Goal: Information Seeking & Learning: Learn about a topic

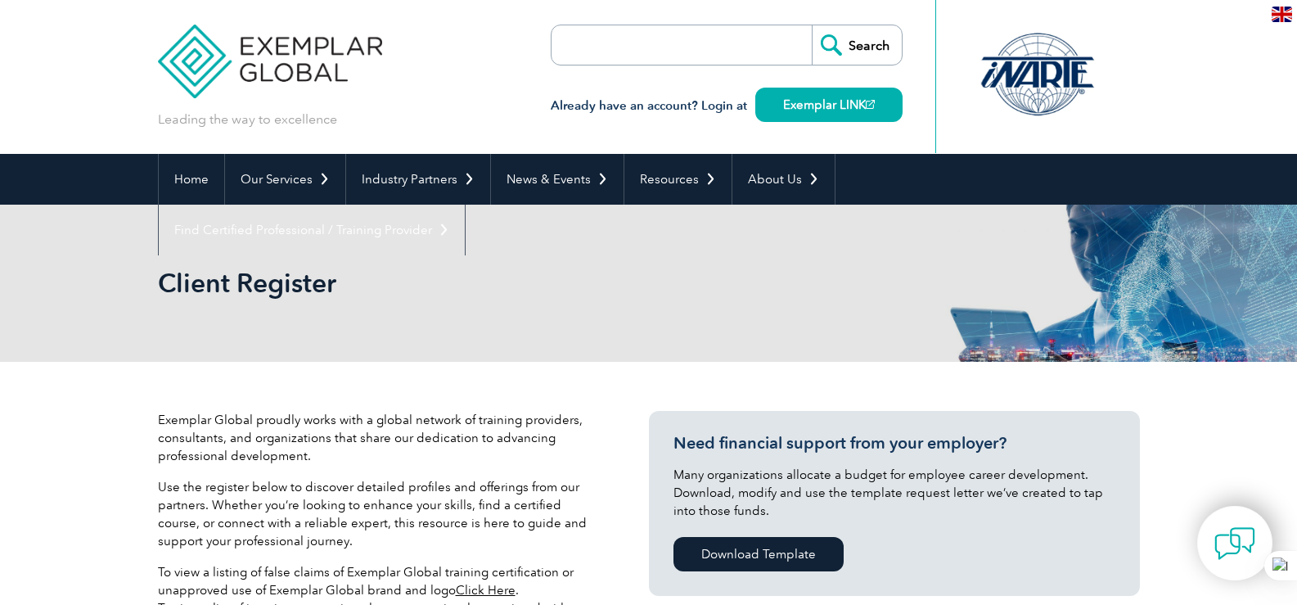
click at [658, 52] on input "search" at bounding box center [646, 44] width 172 height 39
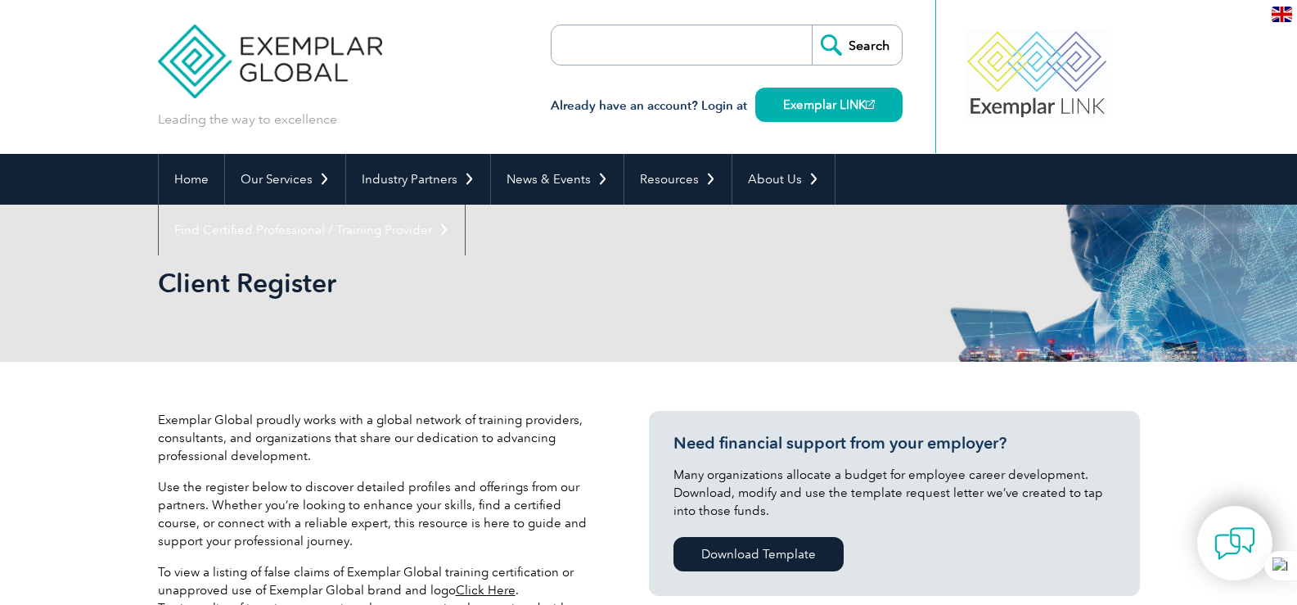
click at [588, 57] on input "search" at bounding box center [646, 44] width 172 height 39
paste input "ISO/IEC 17065"
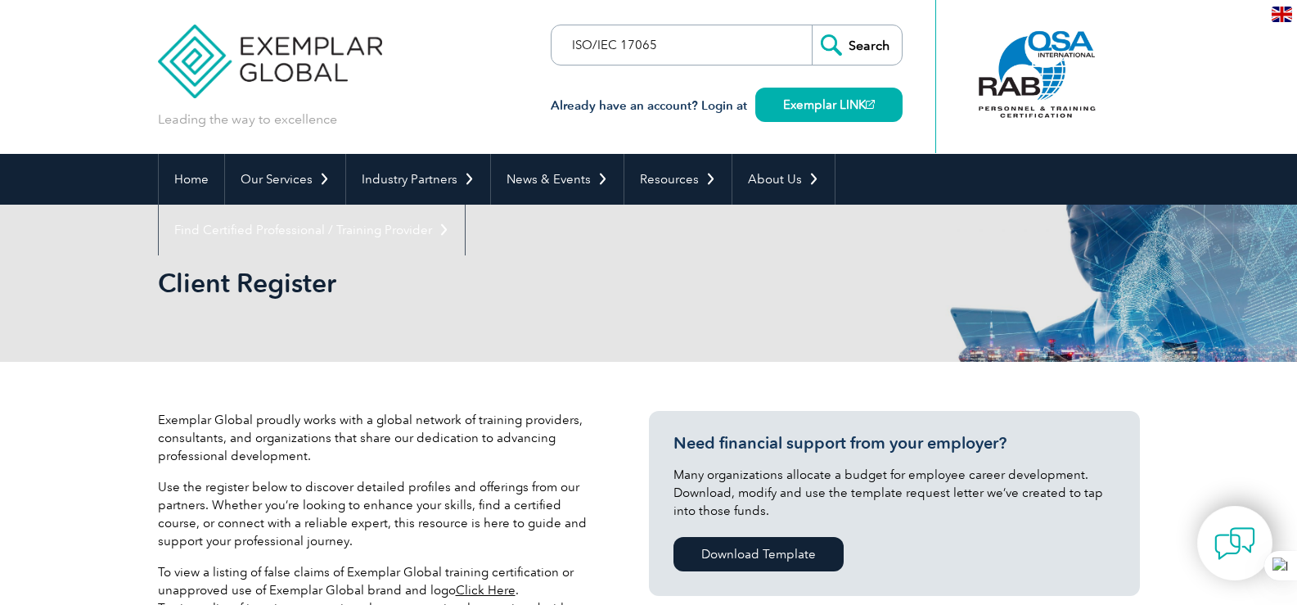
type input "ISO/IEC 17065"
click at [875, 45] on input "Search" at bounding box center [857, 44] width 90 height 39
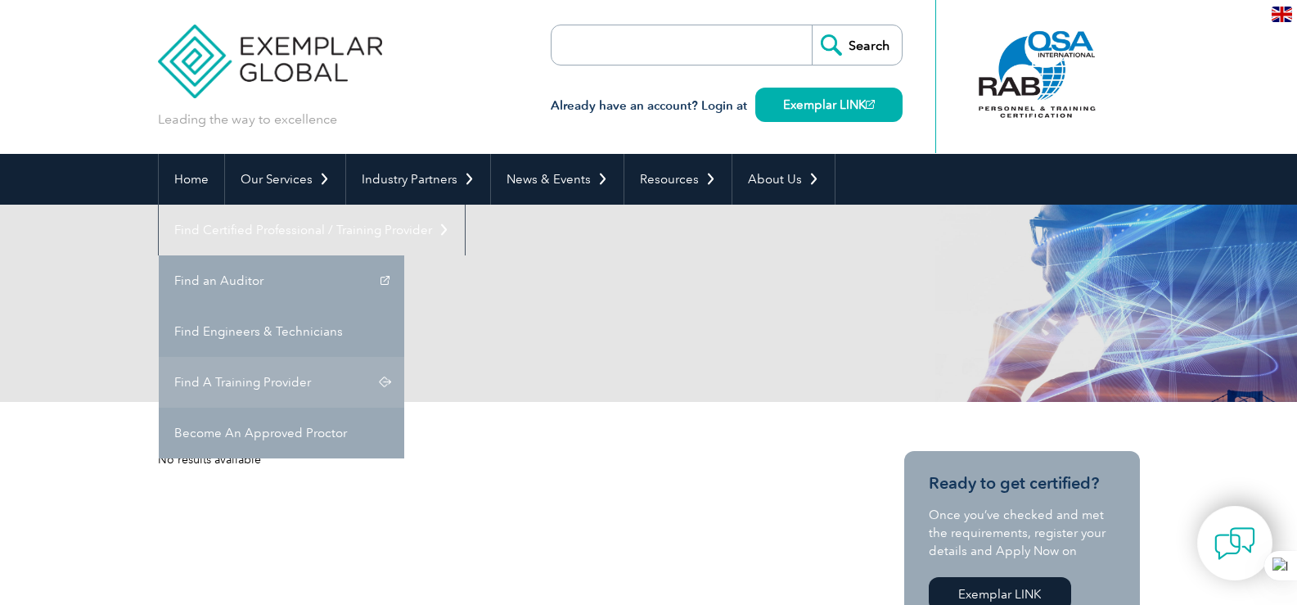
click at [404, 357] on link "Find A Training Provider" at bounding box center [281, 382] width 245 height 51
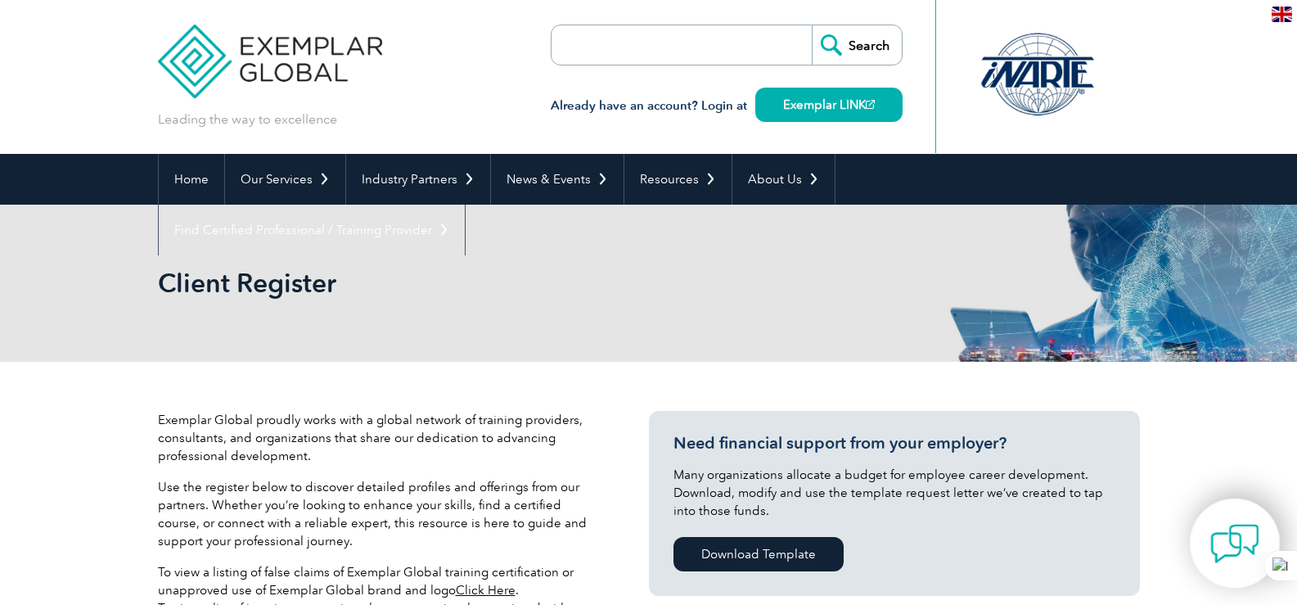
click at [1224, 553] on img at bounding box center [1234, 543] width 49 height 49
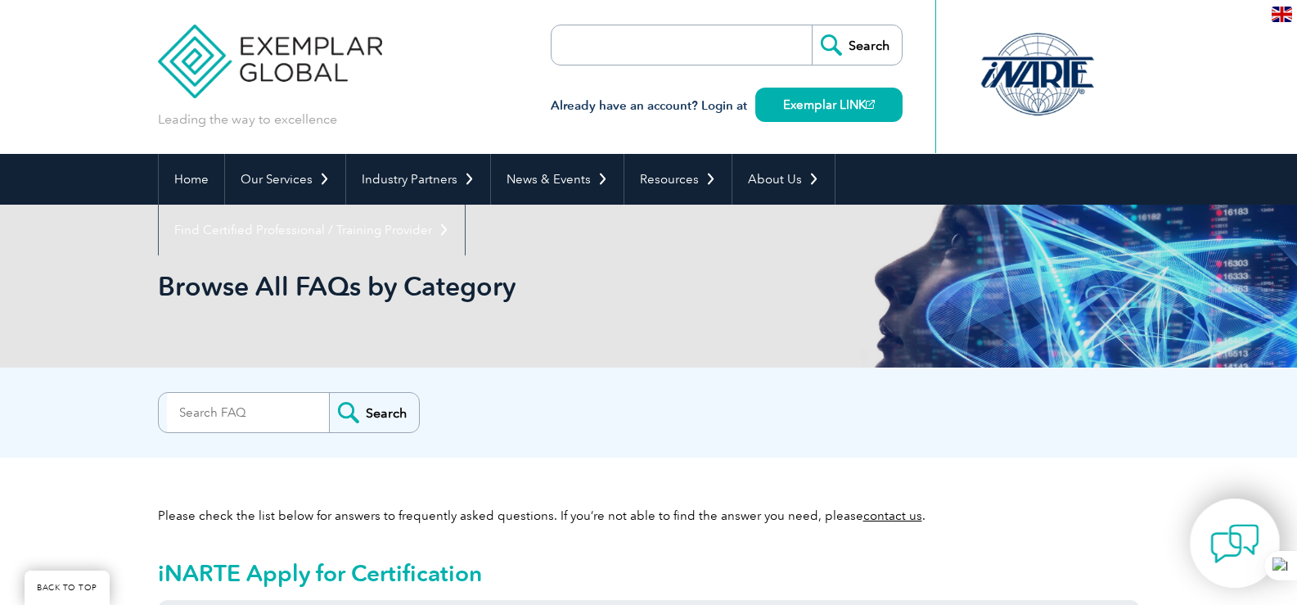
scroll to position [4712, 0]
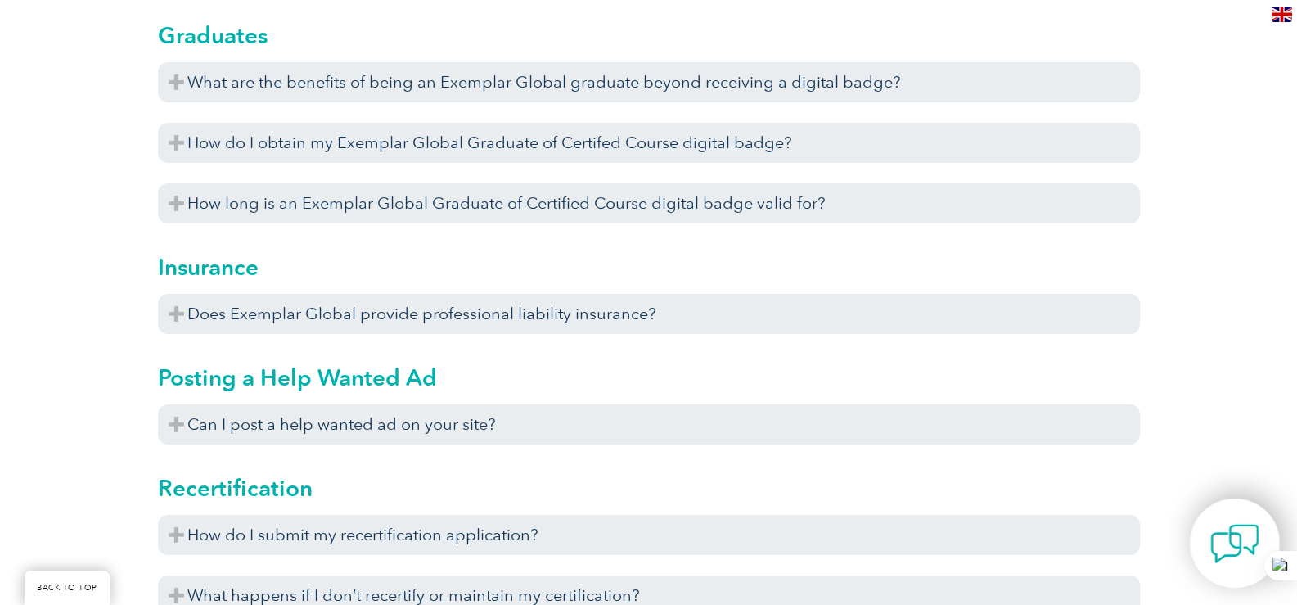
click at [1231, 554] on img at bounding box center [1234, 543] width 49 height 49
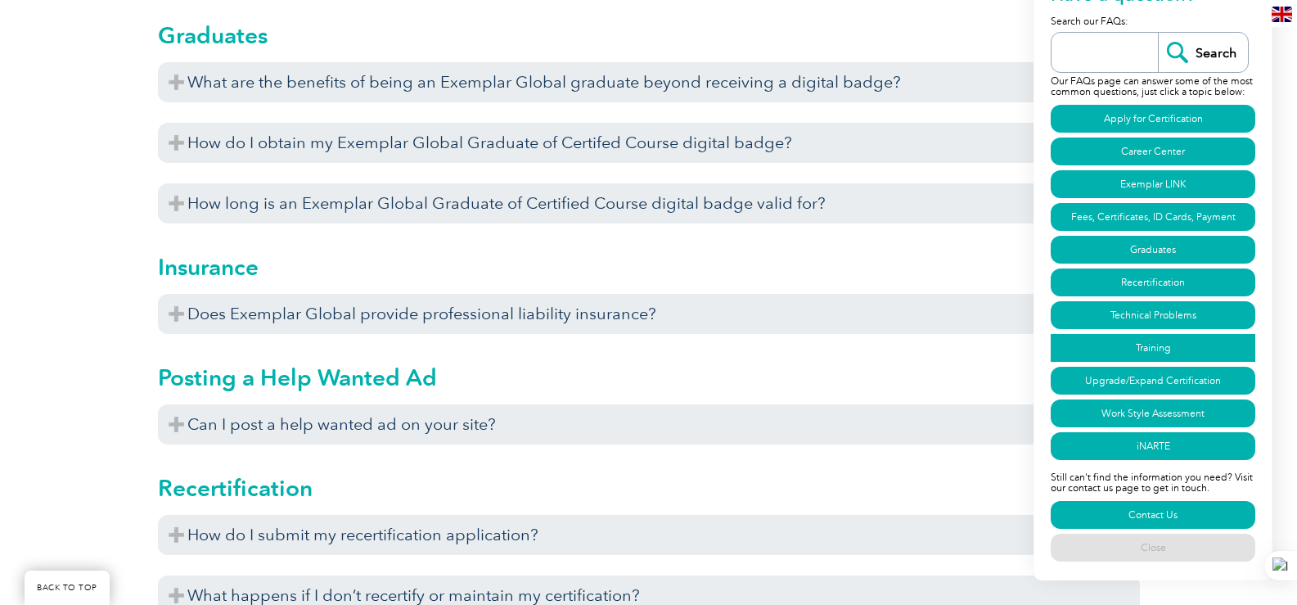
click at [1163, 346] on link "Training" at bounding box center [1153, 348] width 205 height 28
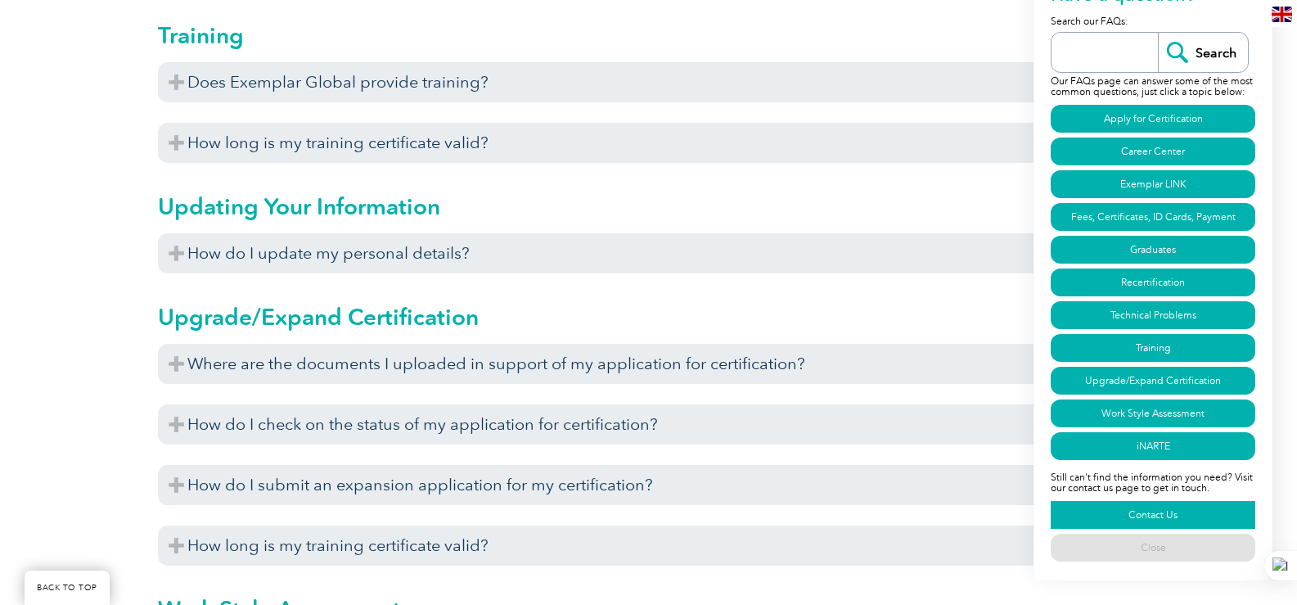
click at [1125, 507] on link "Contact Us" at bounding box center [1153, 515] width 205 height 28
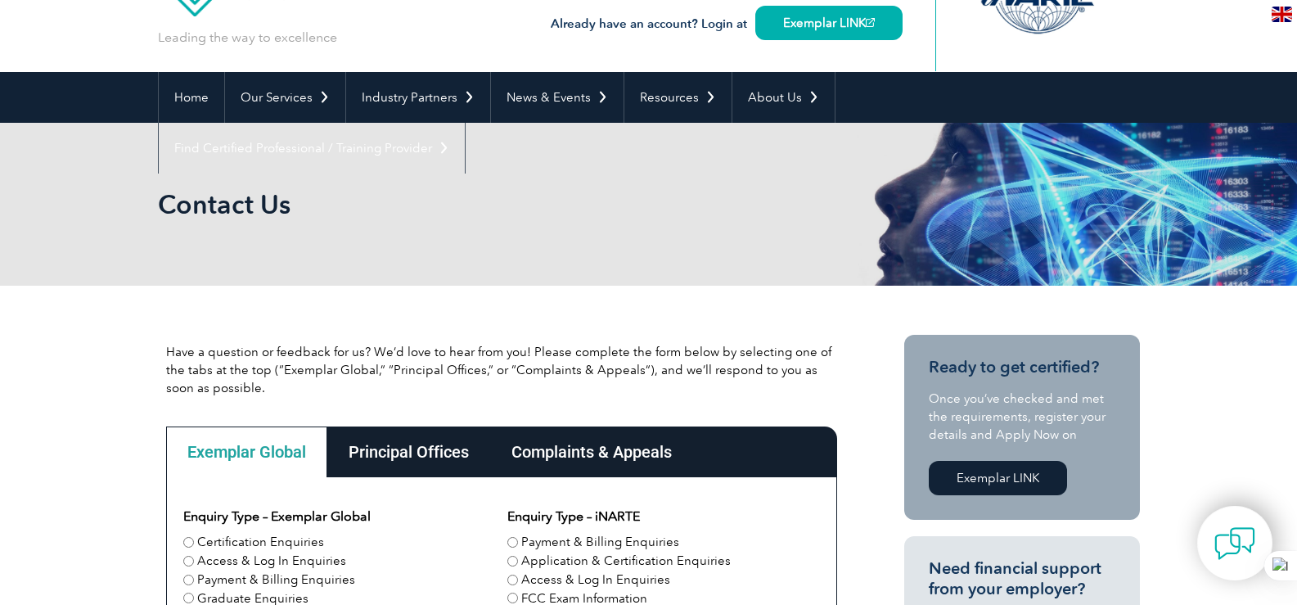
scroll to position [245, 0]
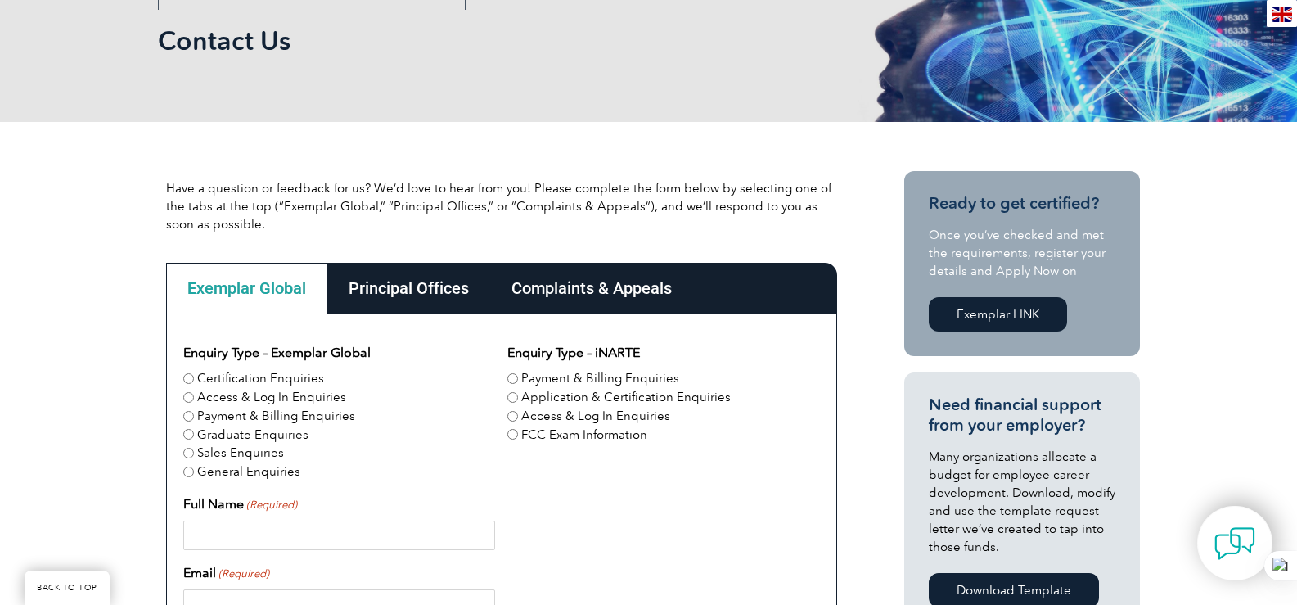
click at [187, 375] on input "Certification Enquiries" at bounding box center [188, 378] width 11 height 11
radio input "true"
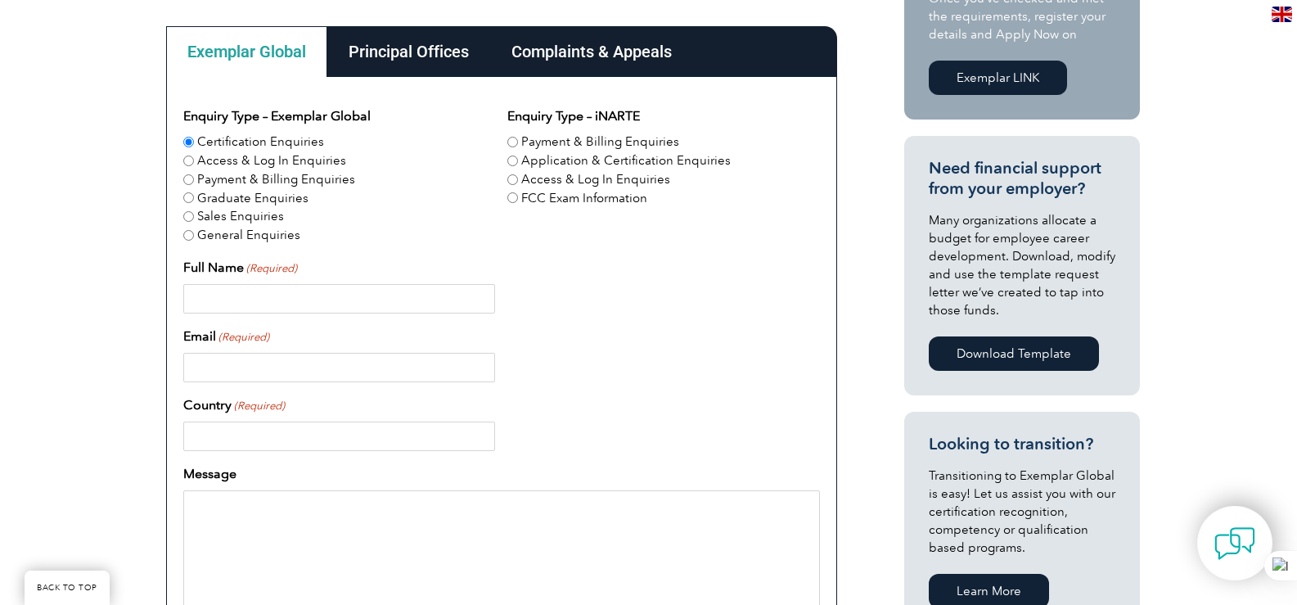
scroll to position [491, 0]
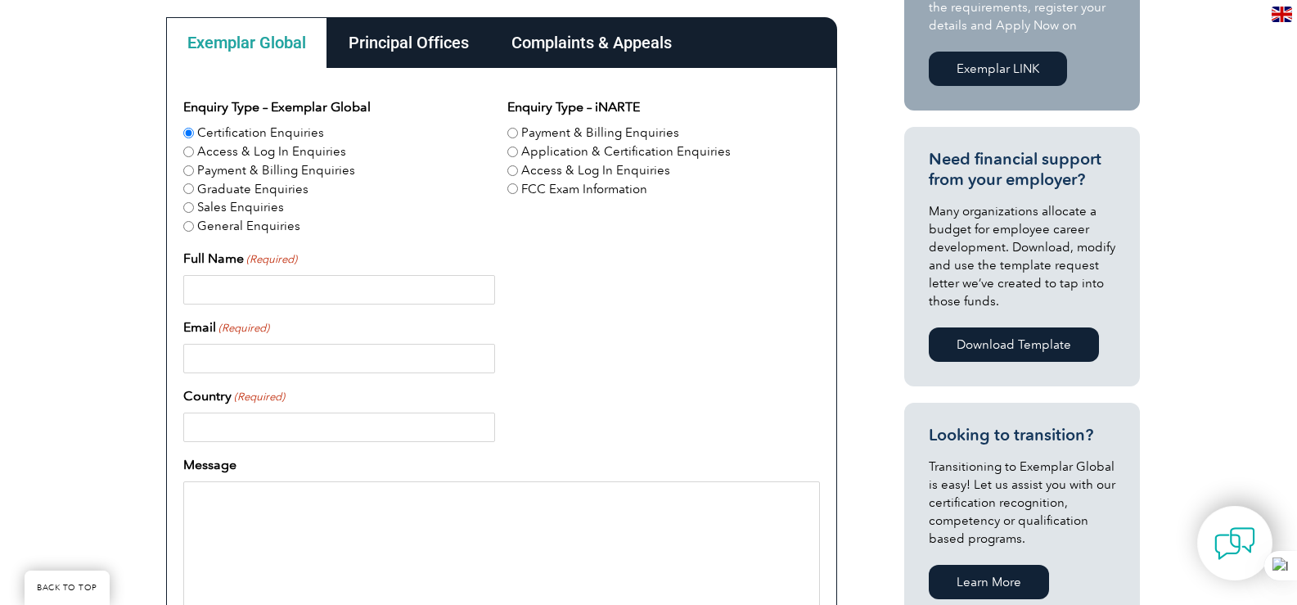
click at [285, 295] on input "Full Name (Required)" at bounding box center [339, 289] width 312 height 29
type input "[PERSON_NAME]"
type input "[EMAIL_ADDRESS][DOMAIN_NAME]"
type input "[GEOGRAPHIC_DATA]"
type input "0162292456"
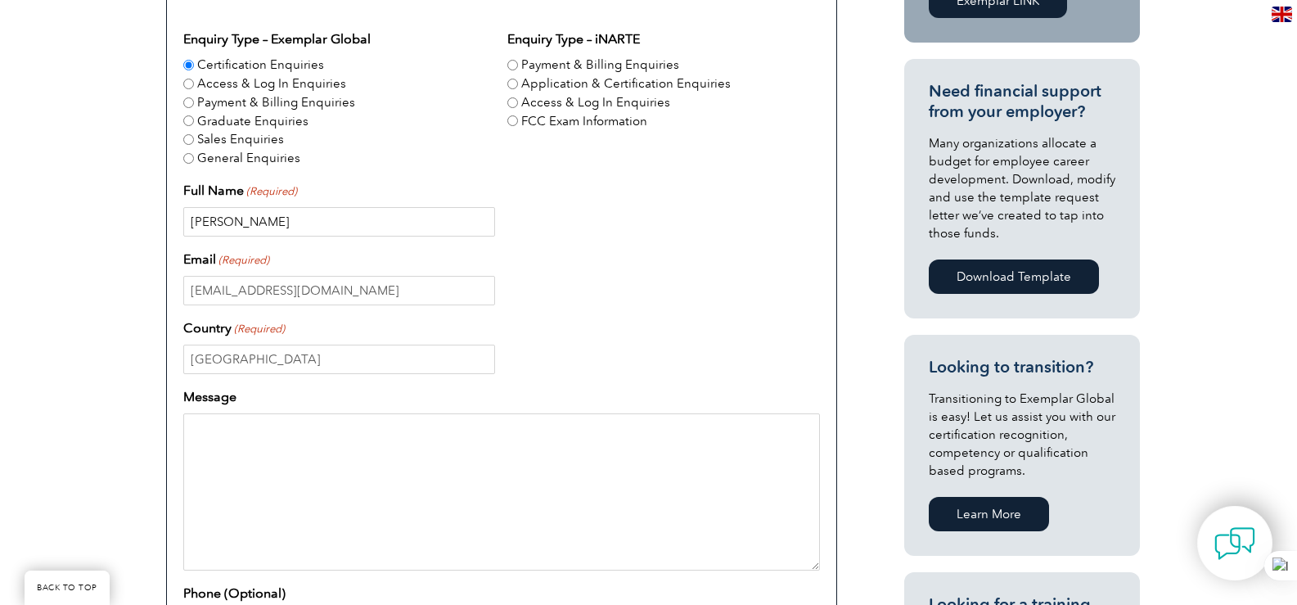
scroll to position [655, 0]
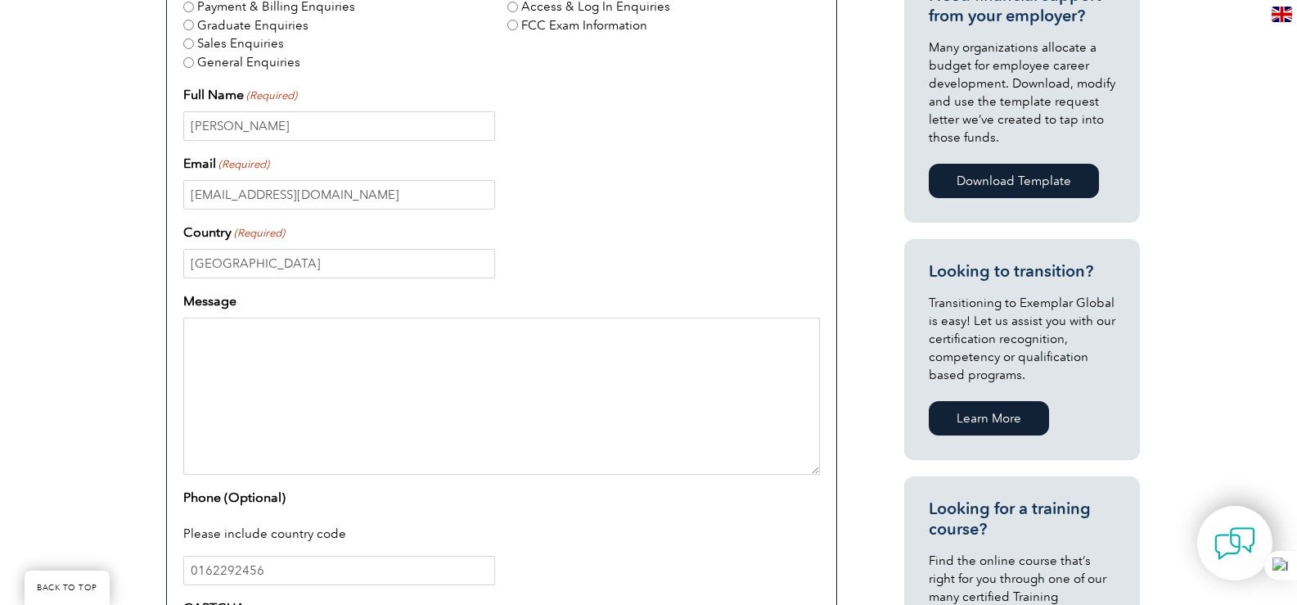
click at [286, 360] on textarea "Message" at bounding box center [501, 395] width 637 height 157
paste textarea "ISO/IEC 17065"
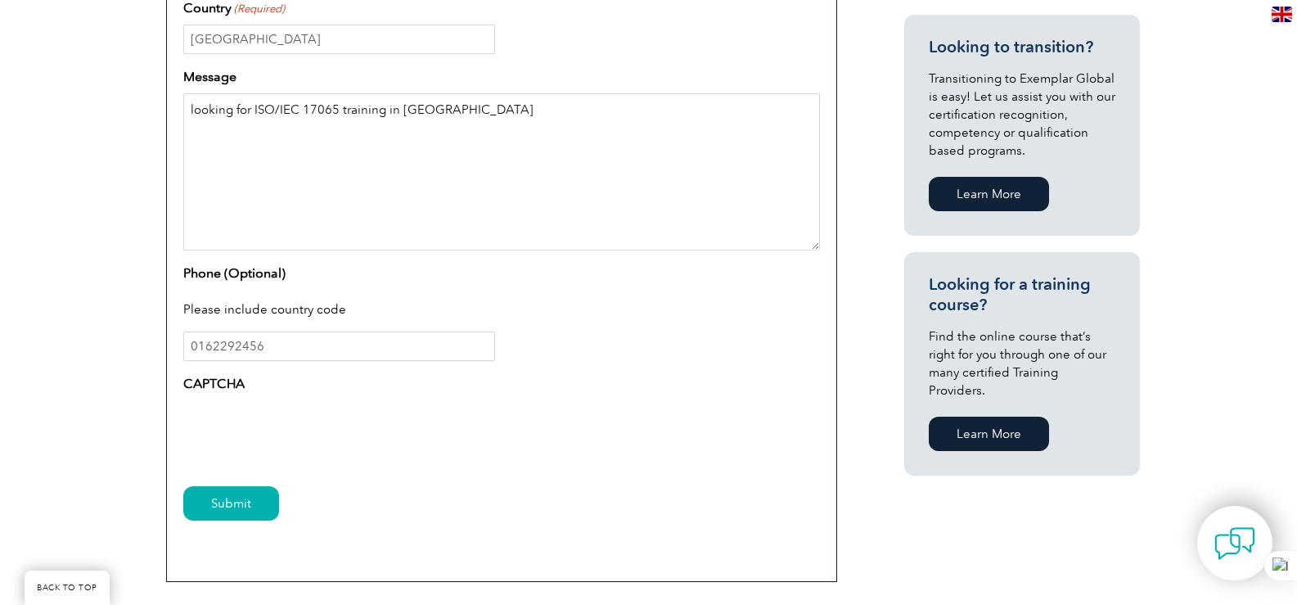
scroll to position [900, 0]
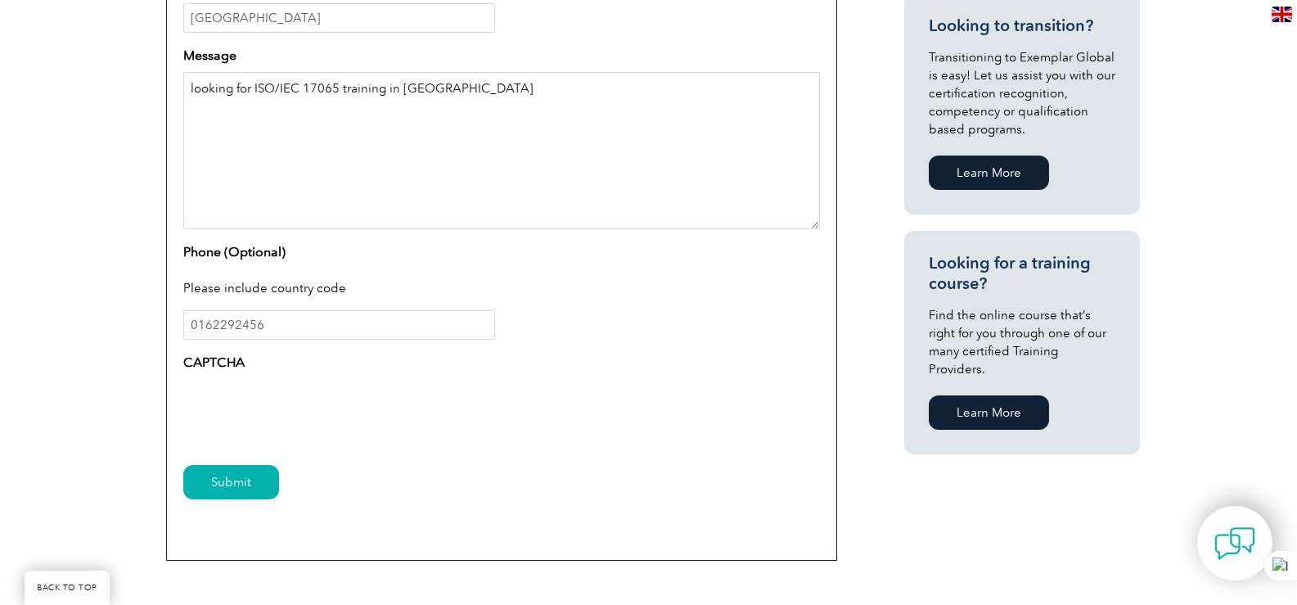
type textarea "looking for ISO/IEC 17065 training in malaysia"
click at [372, 322] on input "0162292456" at bounding box center [339, 324] width 312 height 29
type input "0145555842"
click at [232, 483] on input "Submit" at bounding box center [231, 482] width 96 height 34
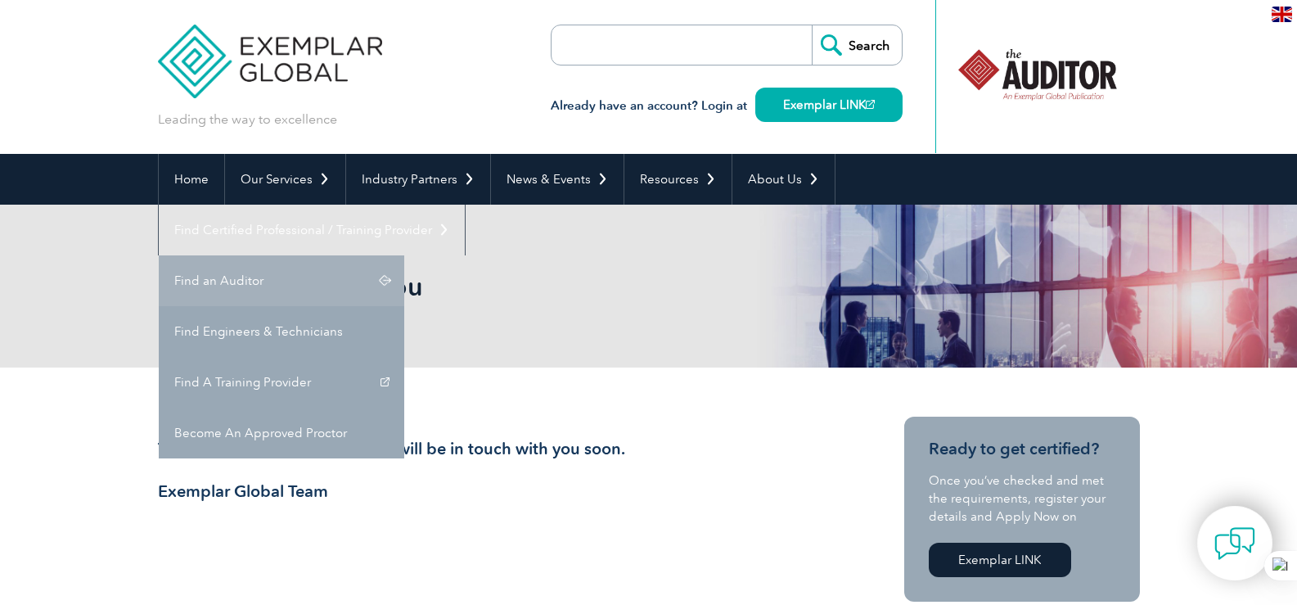
click at [404, 255] on link "Find an Auditor" at bounding box center [281, 280] width 245 height 51
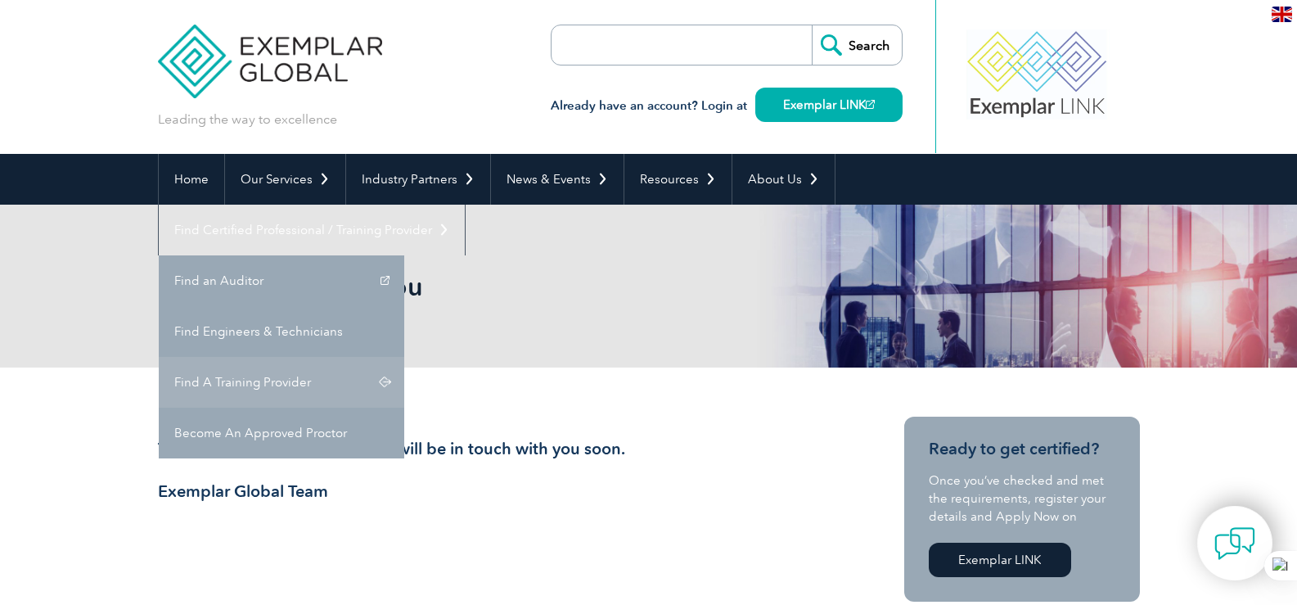
click at [404, 357] on link "Find A Training Provider" at bounding box center [281, 382] width 245 height 51
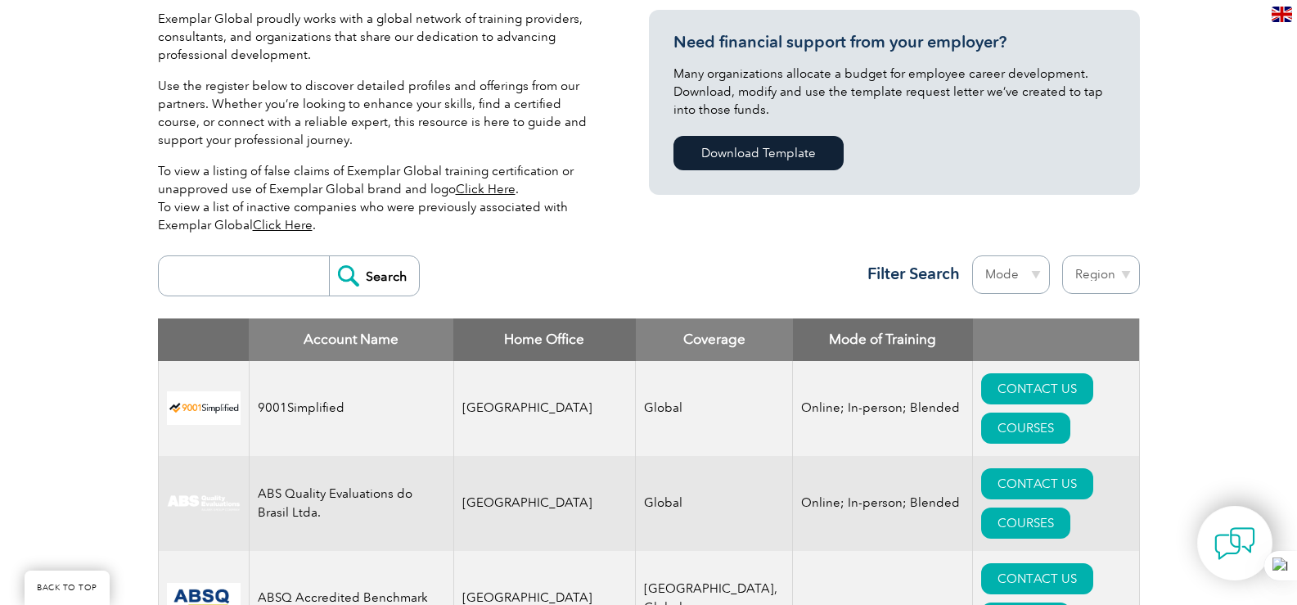
scroll to position [491, 0]
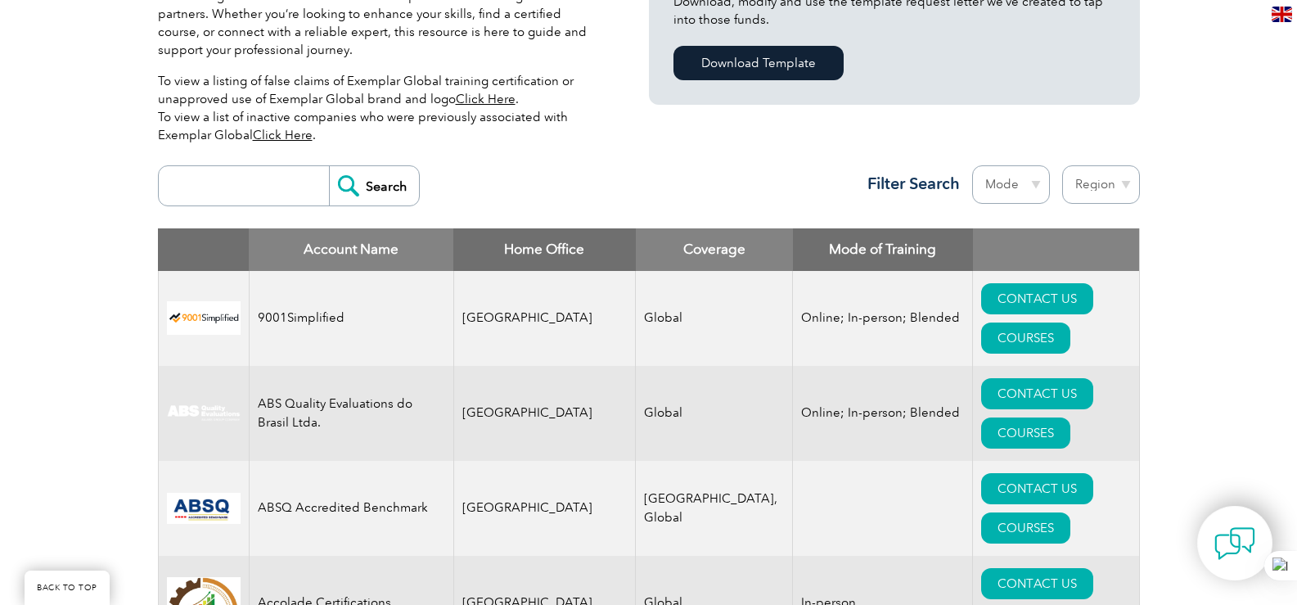
click at [241, 201] on input "search" at bounding box center [248, 185] width 162 height 39
paste input "ISO/IEC 17065"
type input "ISO/IEC 17065"
click at [352, 187] on input "Search" at bounding box center [374, 185] width 90 height 39
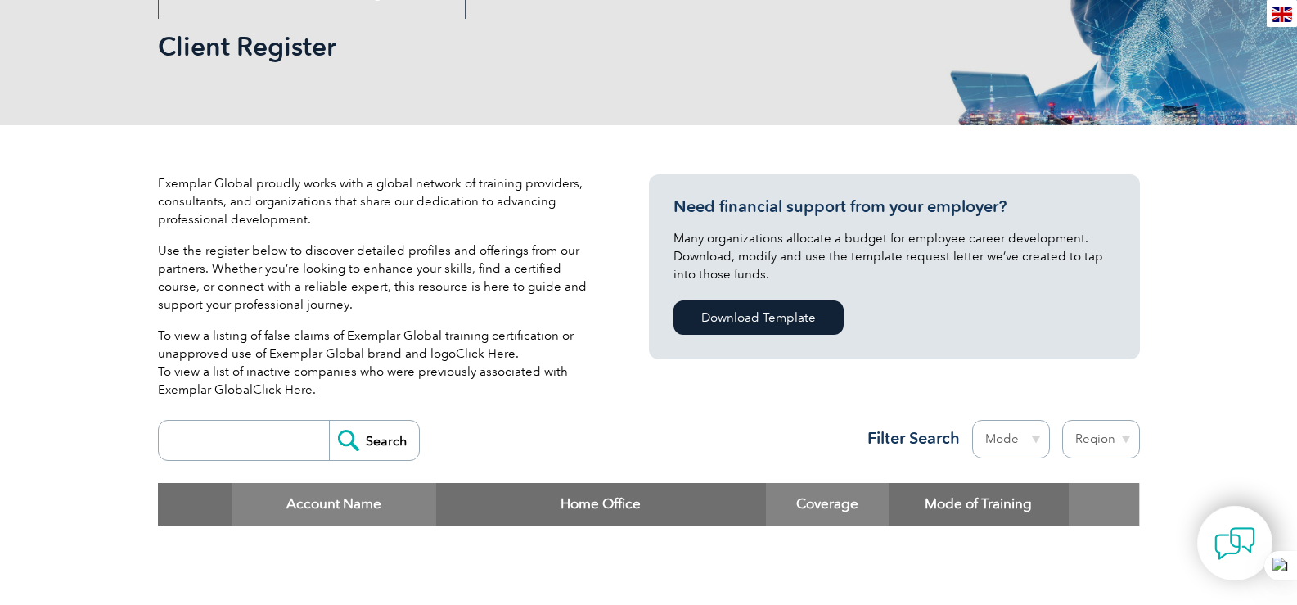
scroll to position [327, 0]
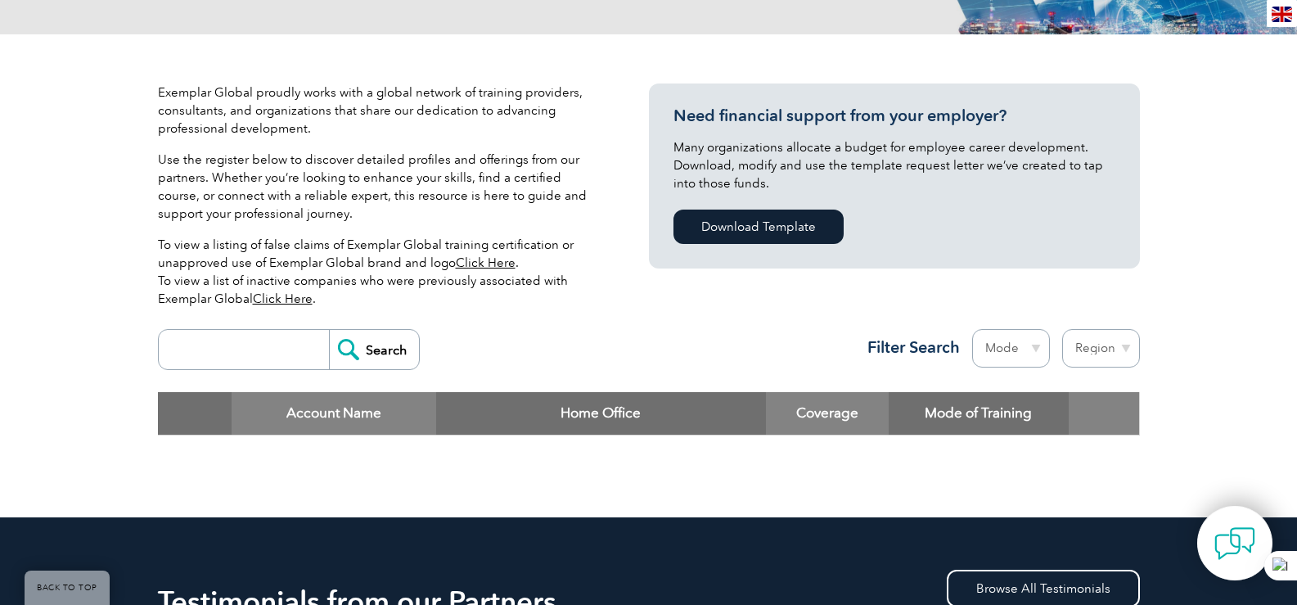
click at [1028, 349] on select "Mode Online In-person Blended" at bounding box center [1011, 348] width 78 height 38
select select "In-person"
click at [972, 329] on select "Mode Online In-person Blended" at bounding box center [1011, 348] width 78 height 38
click at [1122, 352] on select "Region [GEOGRAPHIC_DATA] [GEOGRAPHIC_DATA] [GEOGRAPHIC_DATA] [GEOGRAPHIC_DATA] …" at bounding box center [1101, 348] width 78 height 38
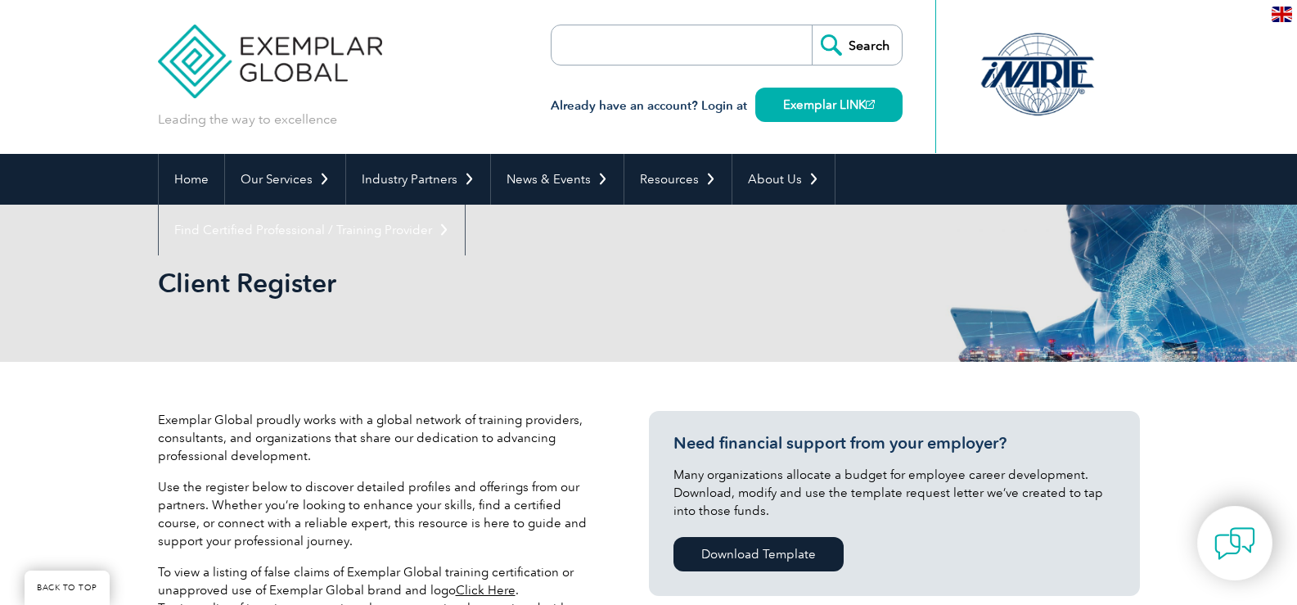
scroll to position [327, 0]
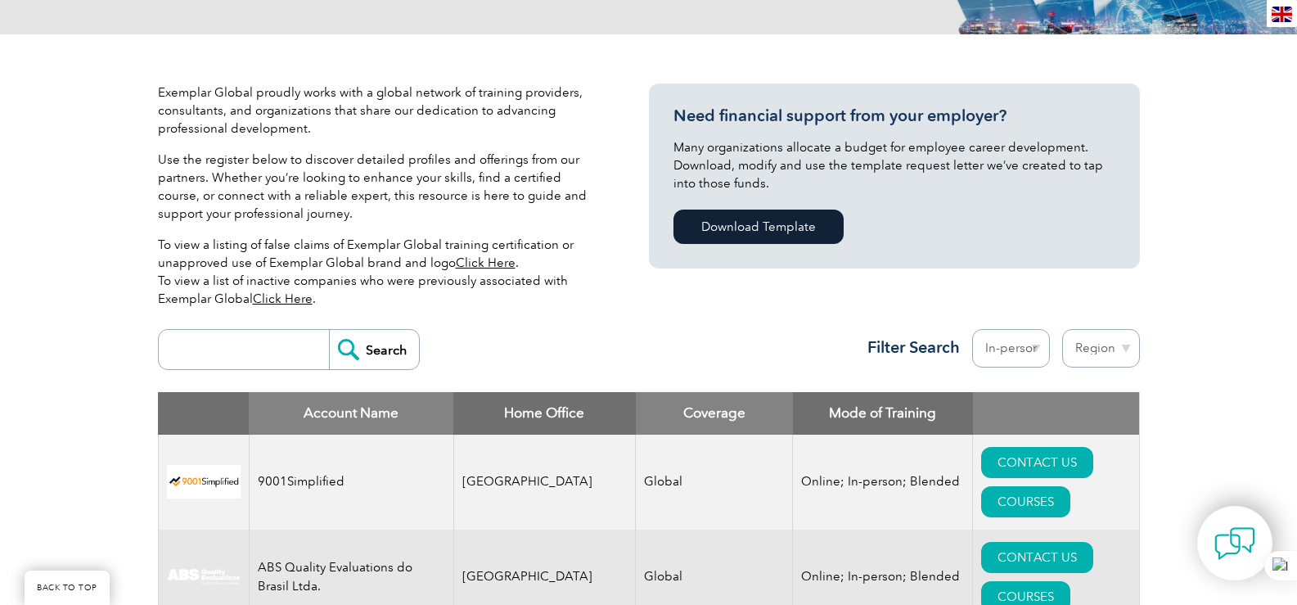
click at [1101, 350] on select "Region [GEOGRAPHIC_DATA] [GEOGRAPHIC_DATA] [GEOGRAPHIC_DATA] [GEOGRAPHIC_DATA] …" at bounding box center [1101, 348] width 78 height 38
select select "[GEOGRAPHIC_DATA]"
click at [1062, 329] on select "Region Australia Bahrain Bangladesh Brazil Canada Colombia Dominican Republic E…" at bounding box center [1101, 348] width 78 height 38
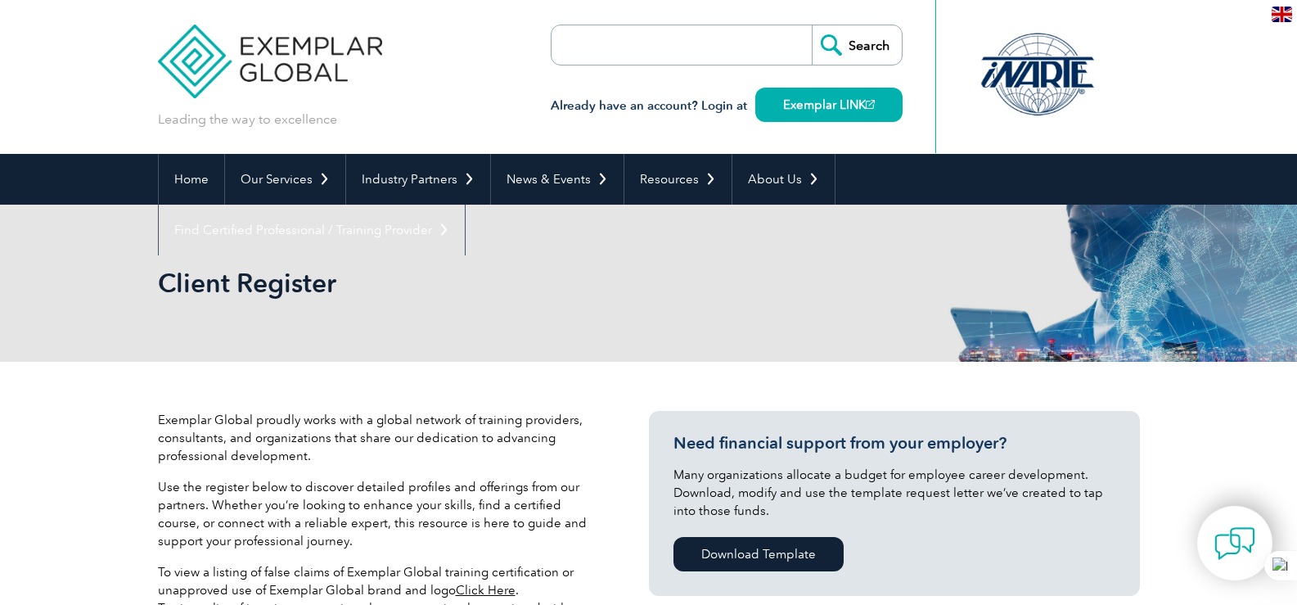
select select "[GEOGRAPHIC_DATA]"
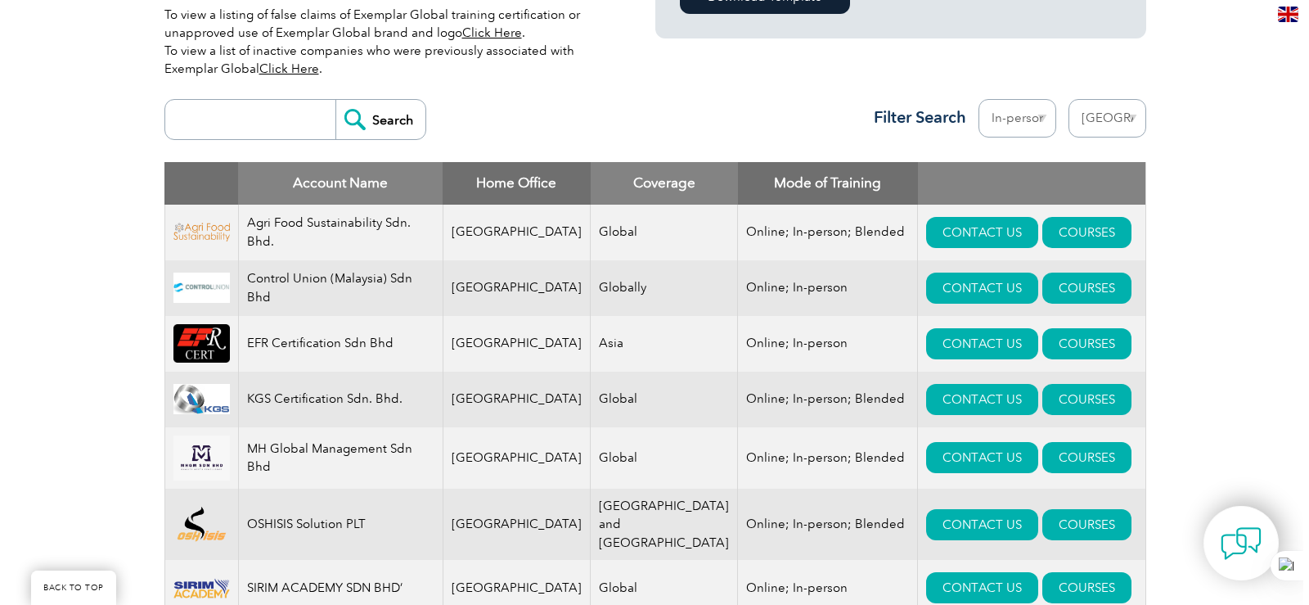
scroll to position [573, 0]
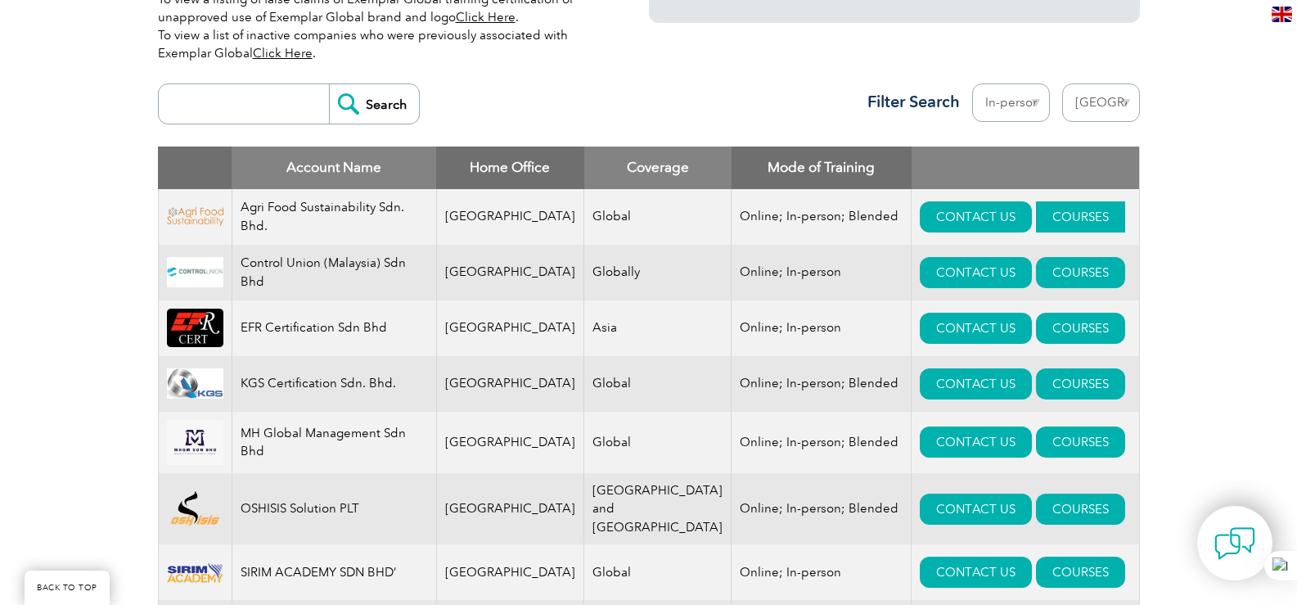
click at [1036, 222] on link "COURSES" at bounding box center [1080, 216] width 89 height 31
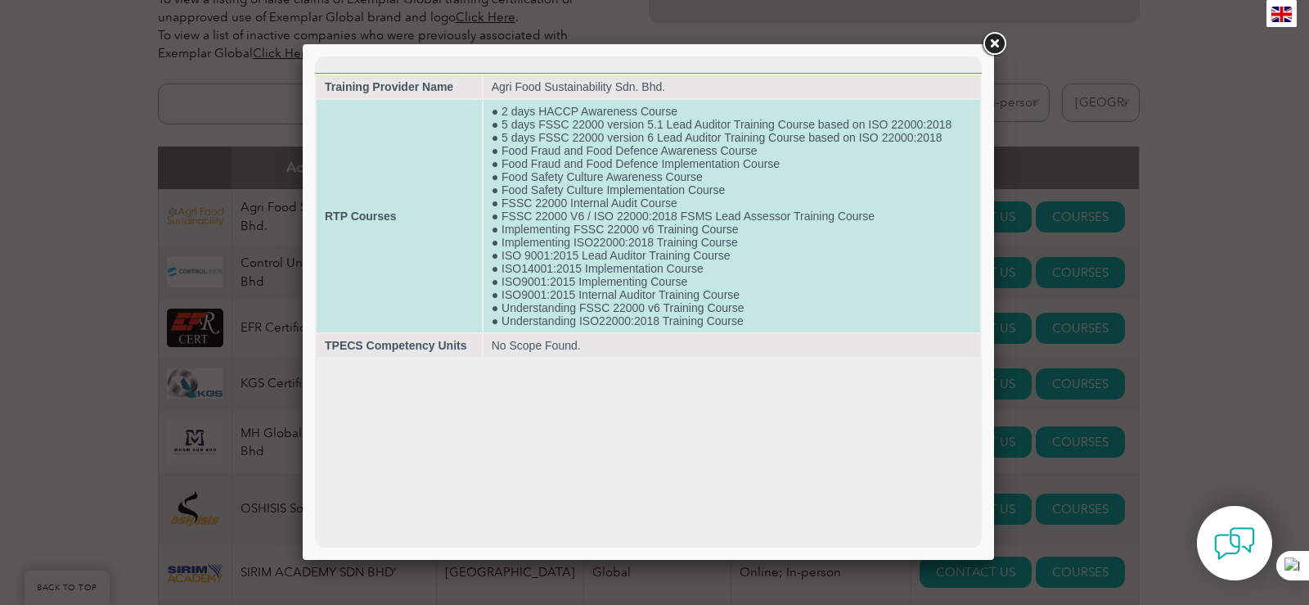
scroll to position [0, 0]
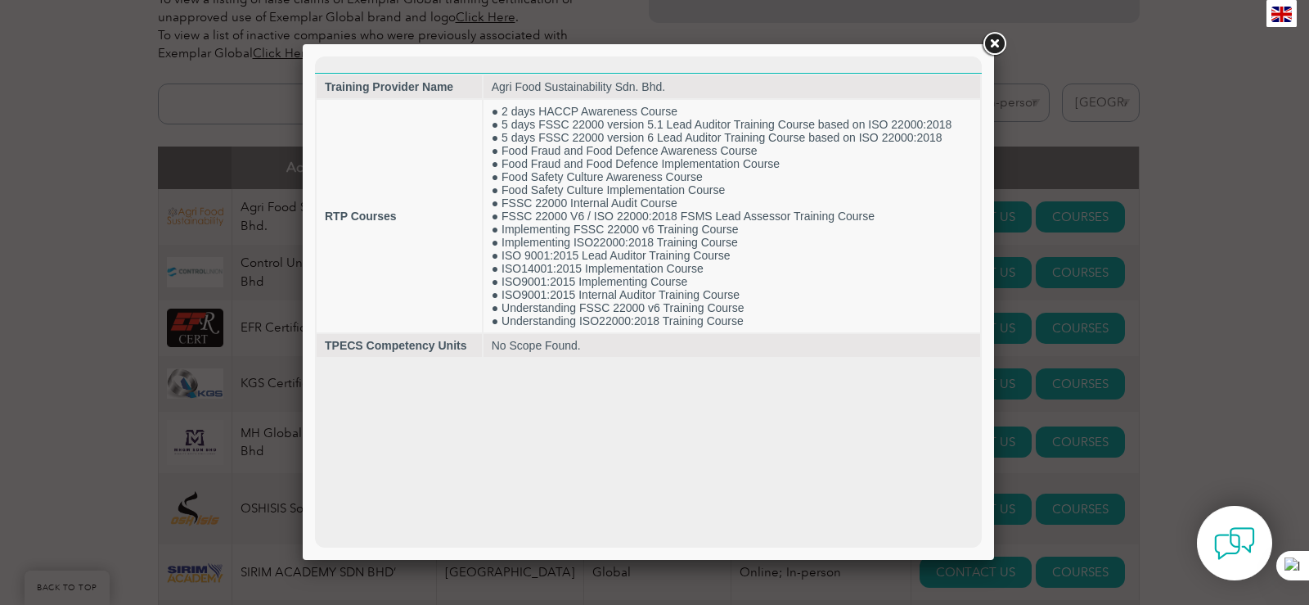
click at [988, 43] on link at bounding box center [993, 43] width 29 height 29
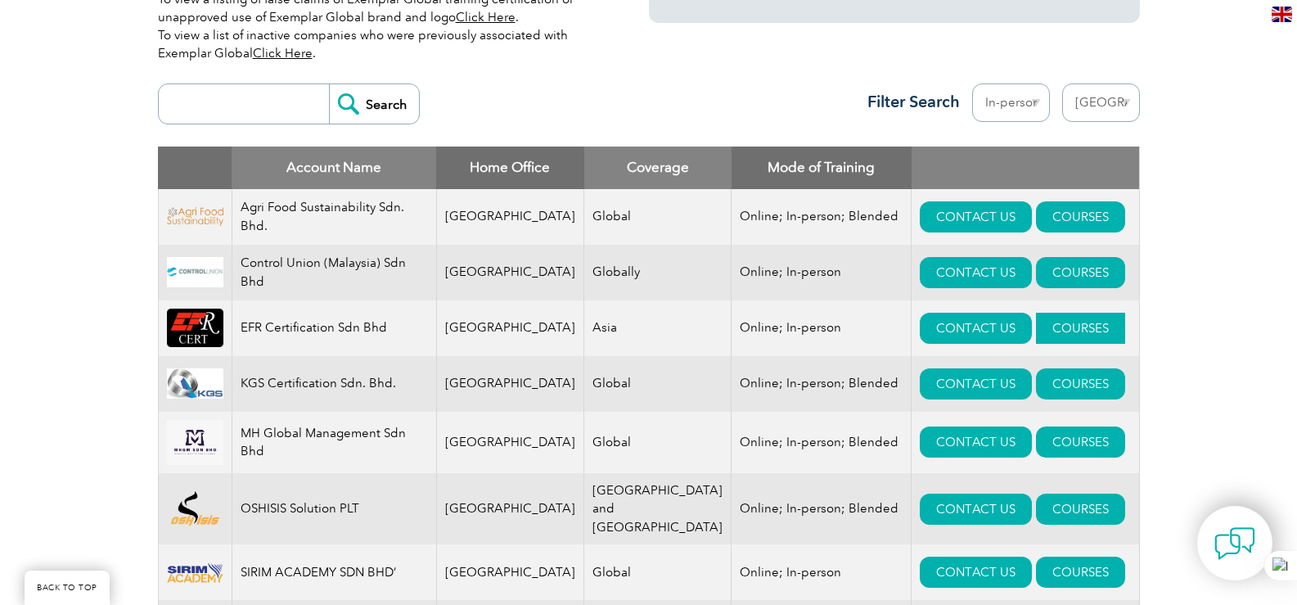
click at [1036, 328] on link "COURSES" at bounding box center [1080, 328] width 89 height 31
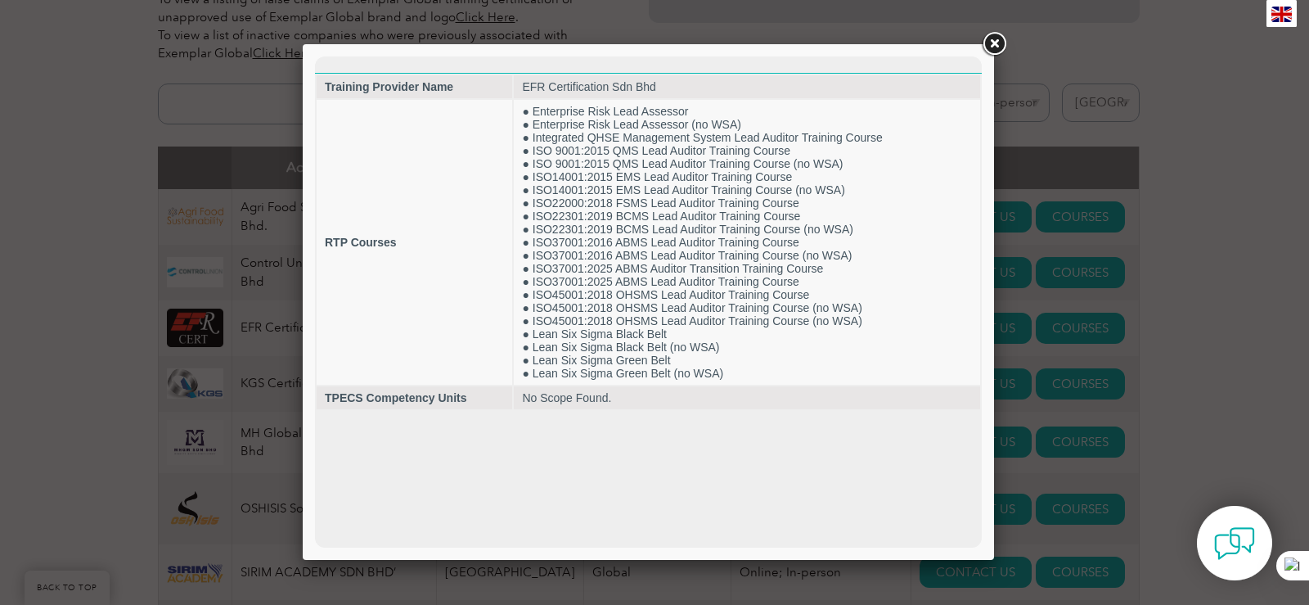
click at [992, 43] on link at bounding box center [993, 43] width 29 height 29
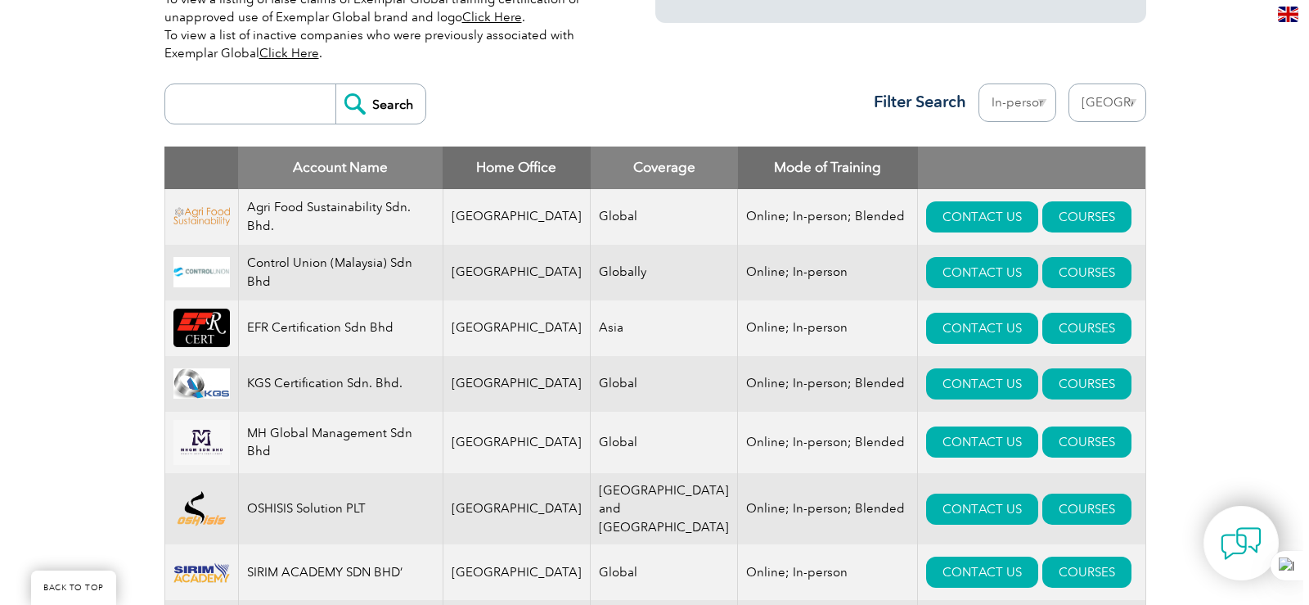
scroll to position [655, 0]
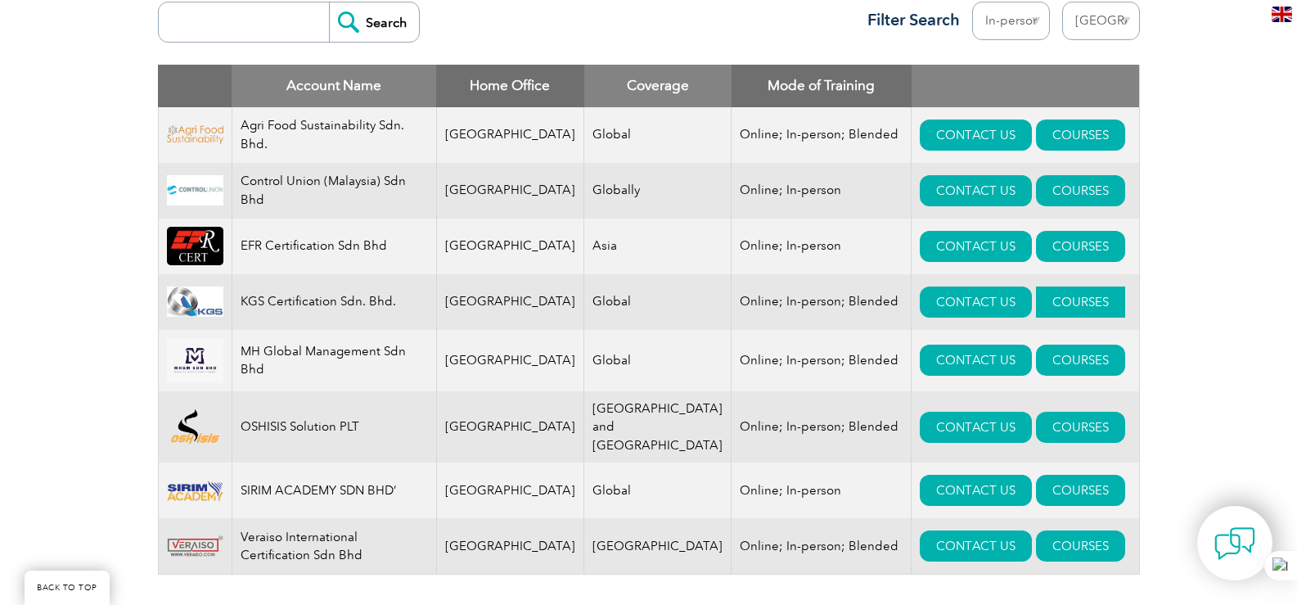
click at [1036, 306] on link "COURSES" at bounding box center [1080, 301] width 89 height 31
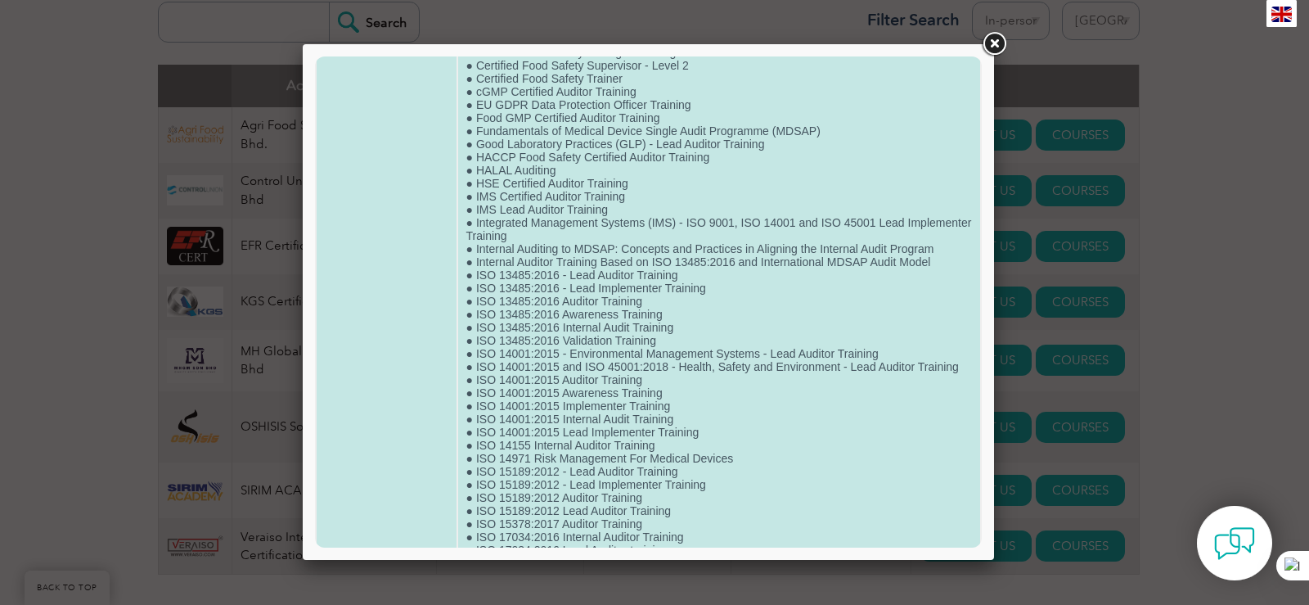
scroll to position [0, 0]
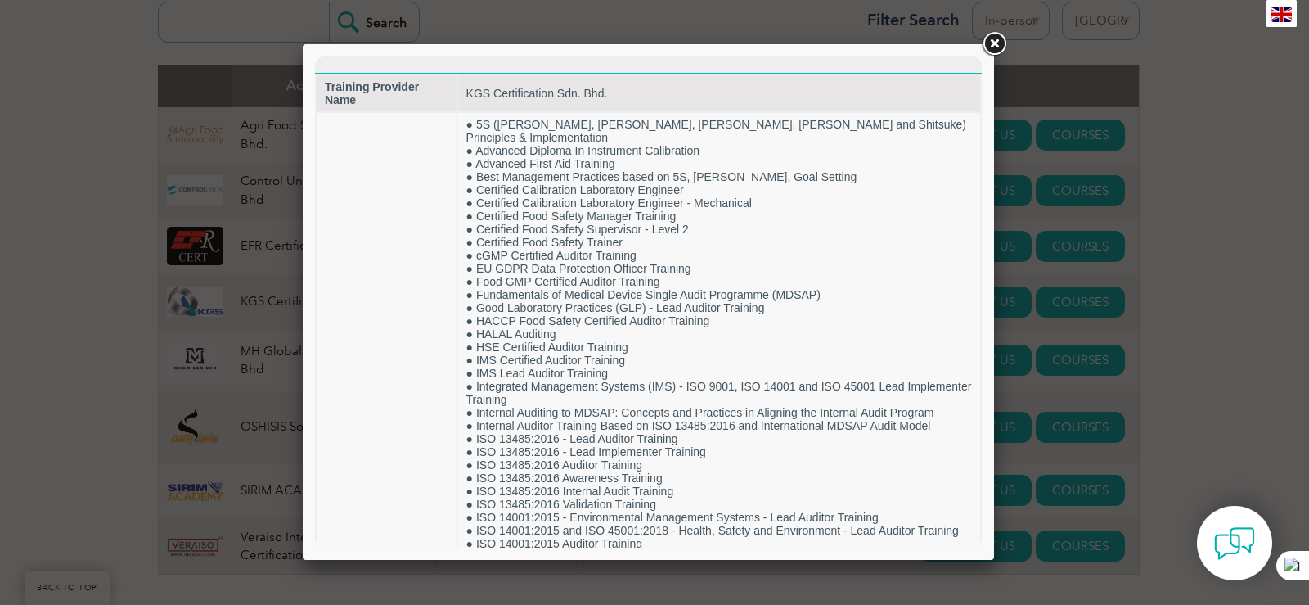
click at [995, 38] on link at bounding box center [993, 43] width 29 height 29
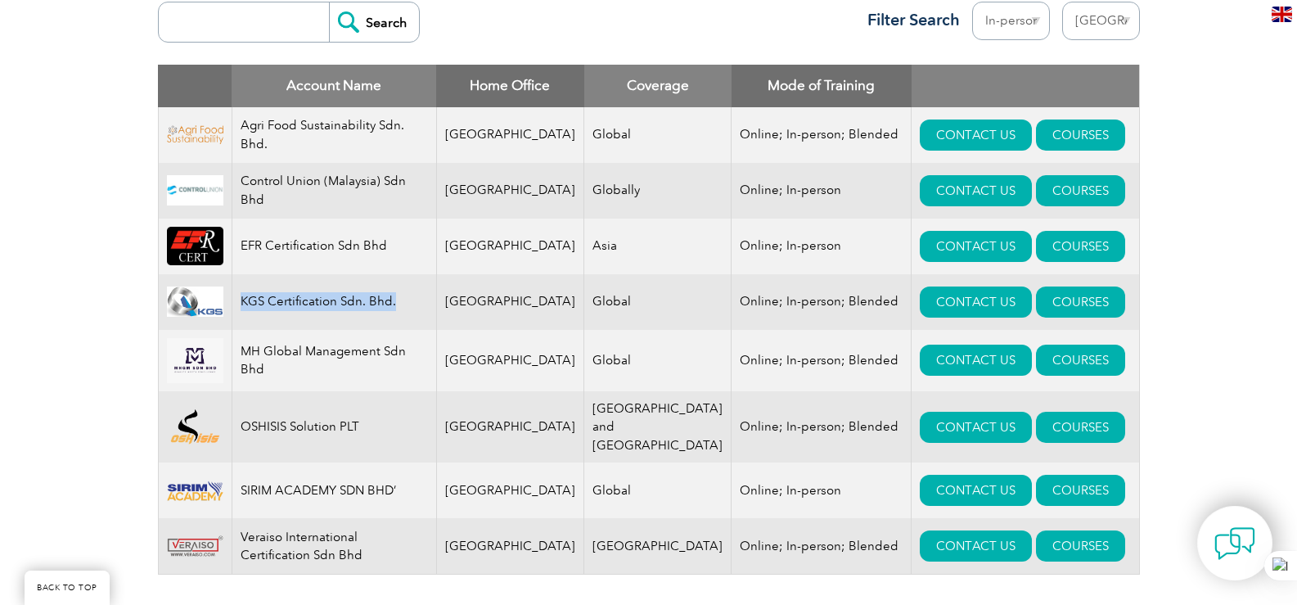
drag, startPoint x: 243, startPoint y: 299, endPoint x: 401, endPoint y: 305, distance: 158.0
click at [401, 305] on td "KGS Certification Sdn. Bhd." at bounding box center [334, 302] width 205 height 56
copy td "KGS Certification Sdn. Bhd."
click at [1047, 297] on link "COURSES" at bounding box center [1080, 301] width 89 height 31
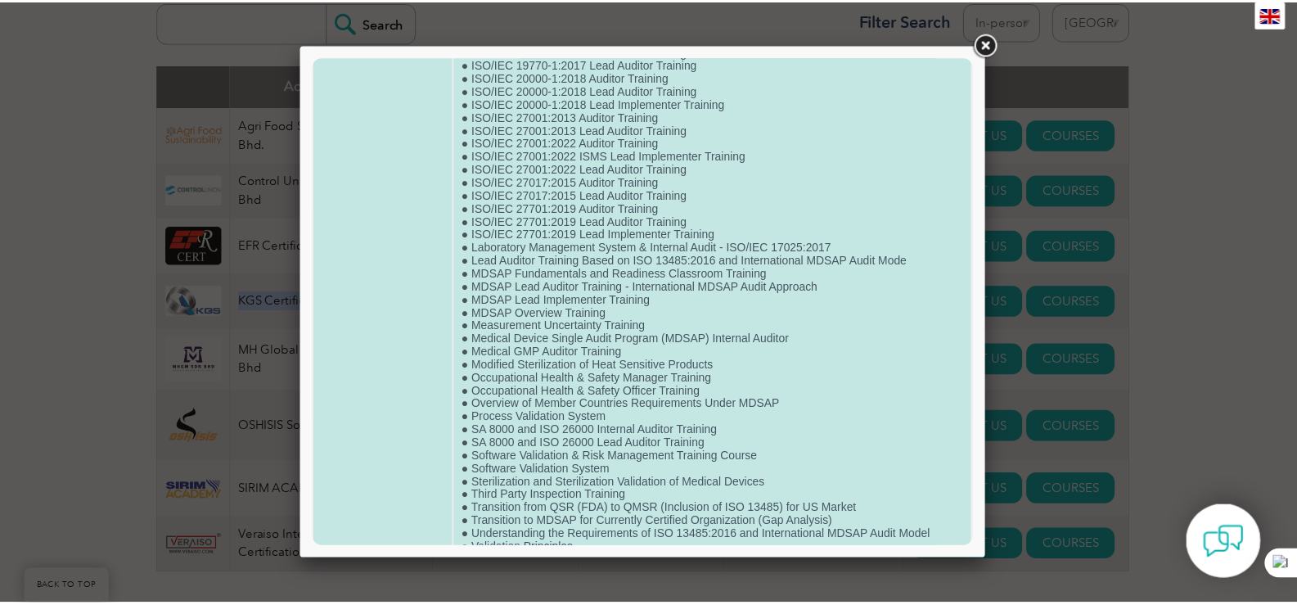
scroll to position [1578, 0]
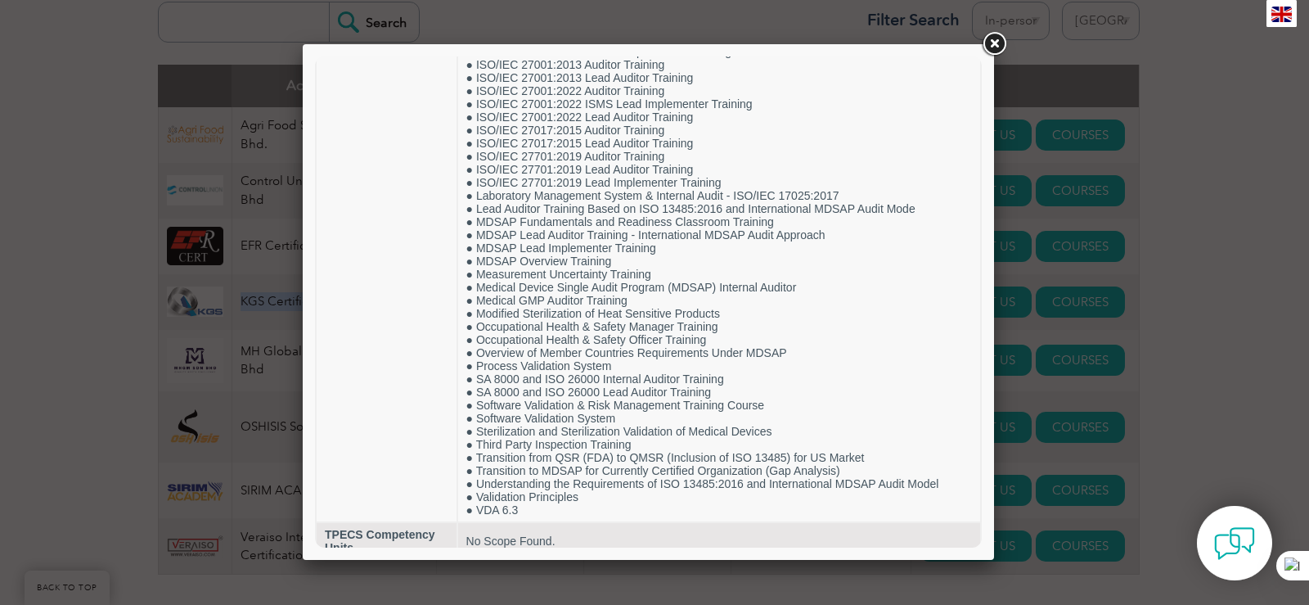
click at [993, 42] on link at bounding box center [993, 43] width 29 height 29
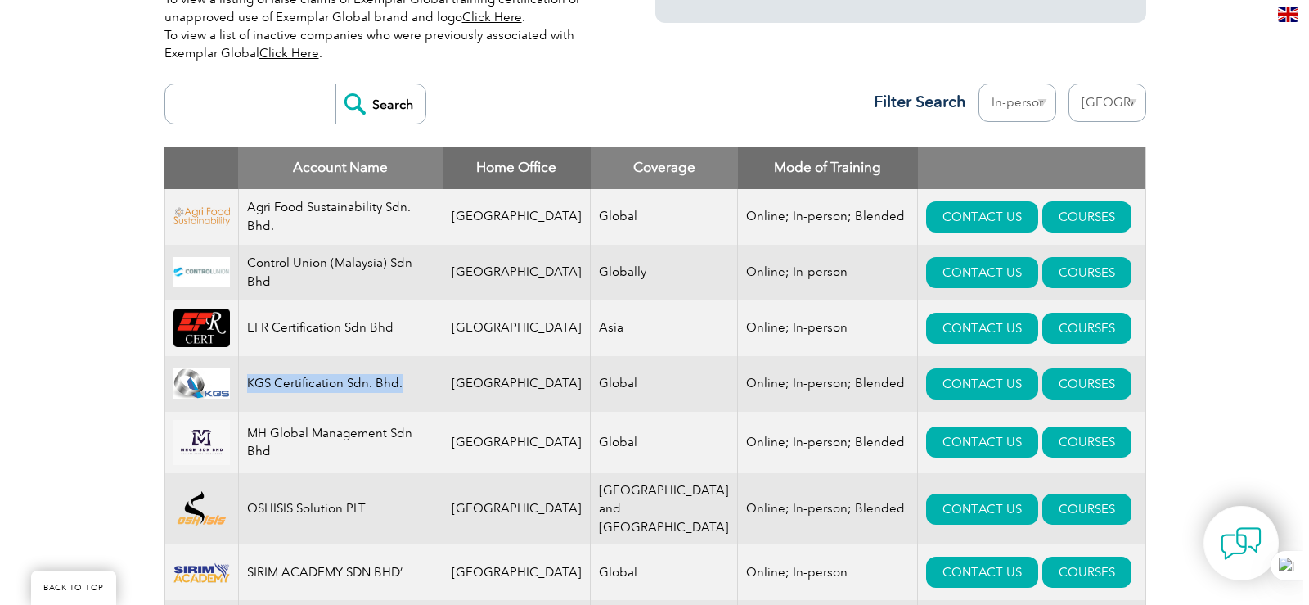
scroll to position [655, 0]
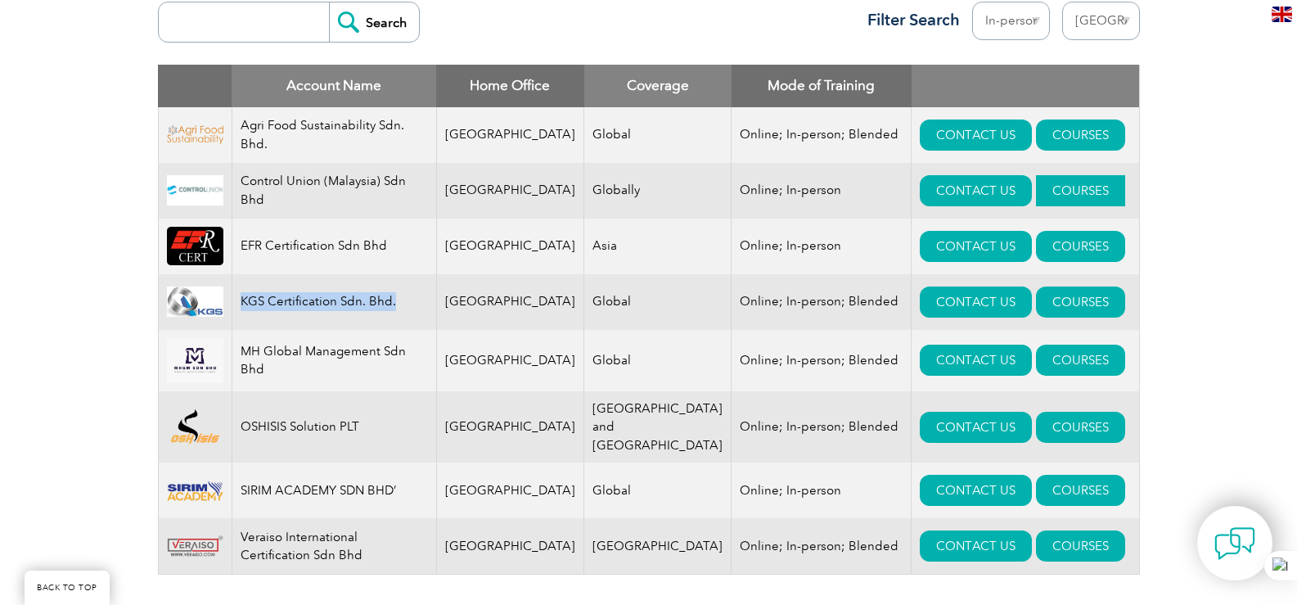
click at [1036, 187] on link "COURSES" at bounding box center [1080, 190] width 89 height 31
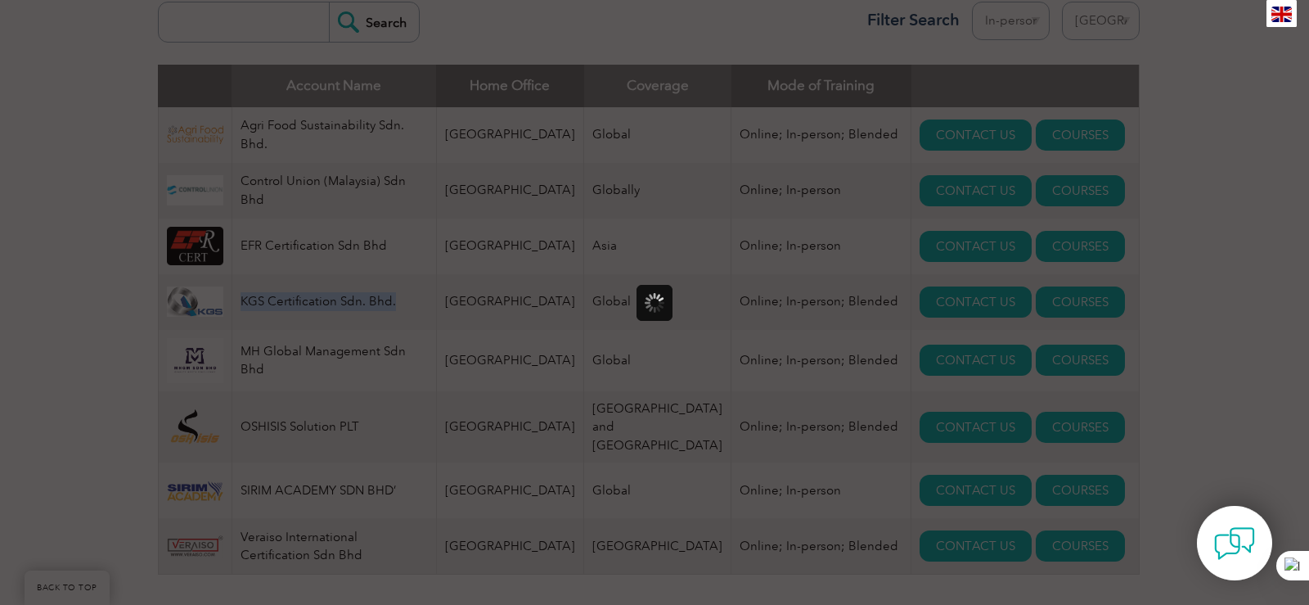
scroll to position [0, 0]
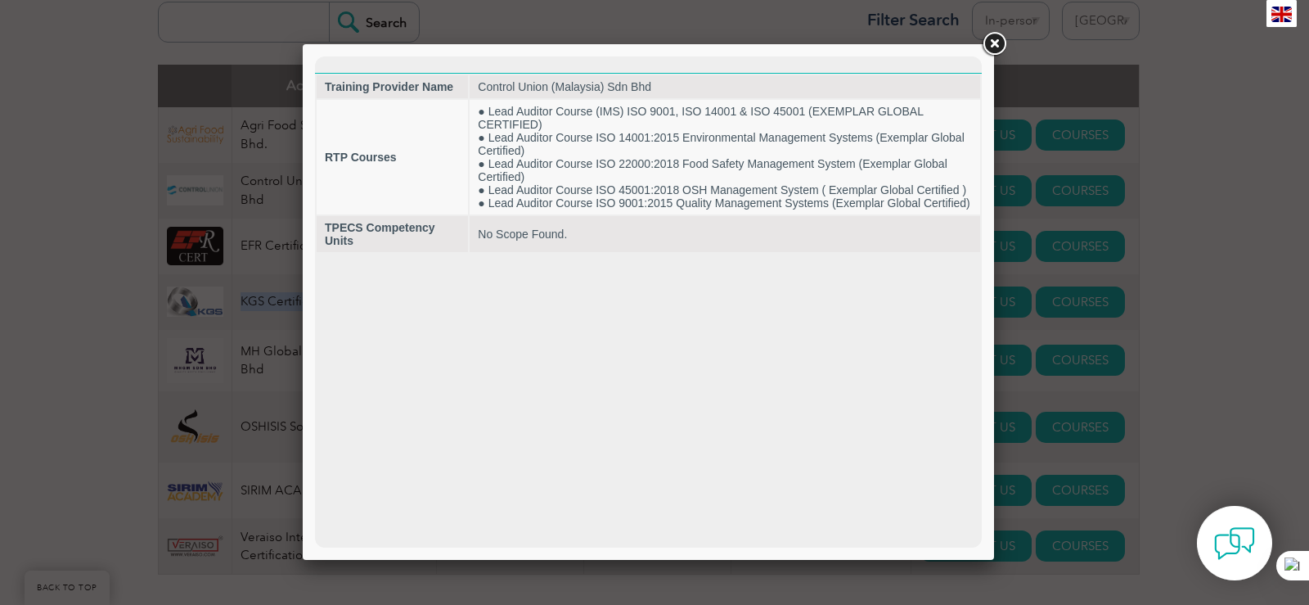
click at [989, 48] on link at bounding box center [993, 43] width 29 height 29
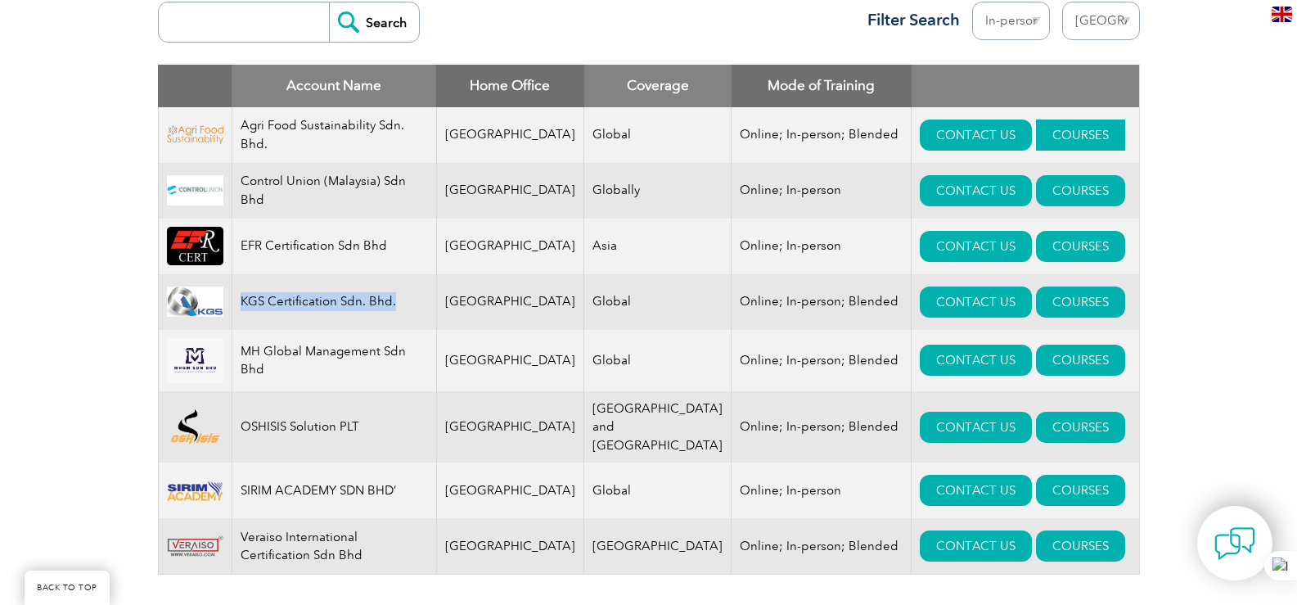
click at [1036, 139] on link "COURSES" at bounding box center [1080, 134] width 89 height 31
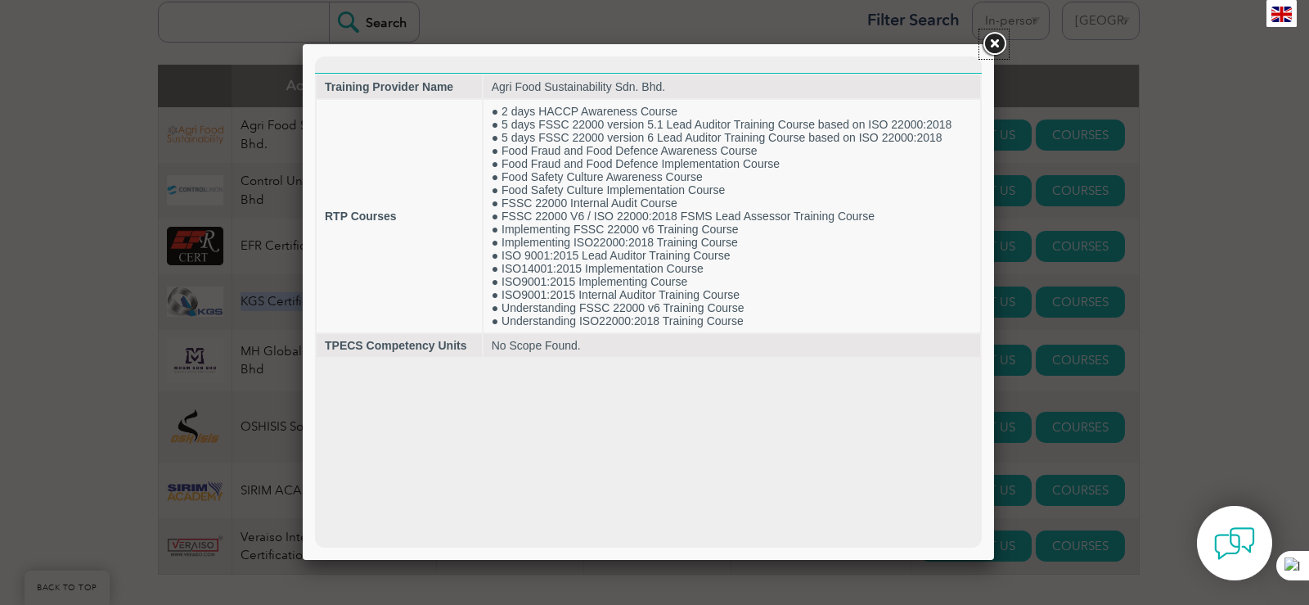
click at [994, 46] on link at bounding box center [993, 43] width 29 height 29
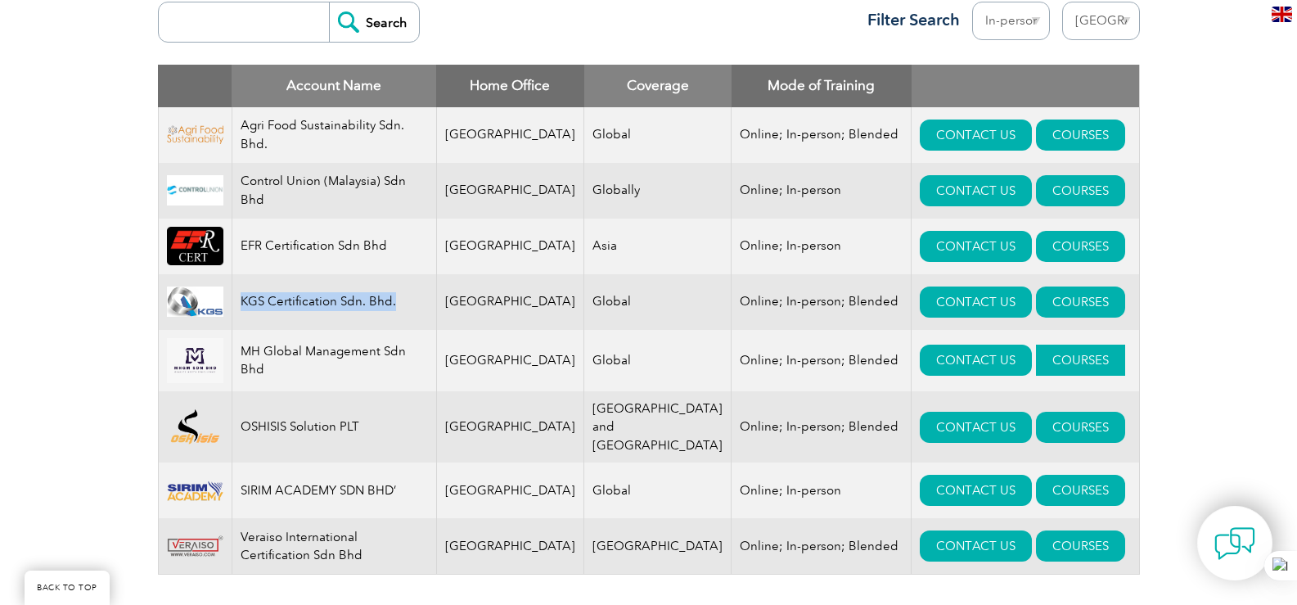
click at [1036, 362] on link "COURSES" at bounding box center [1080, 359] width 89 height 31
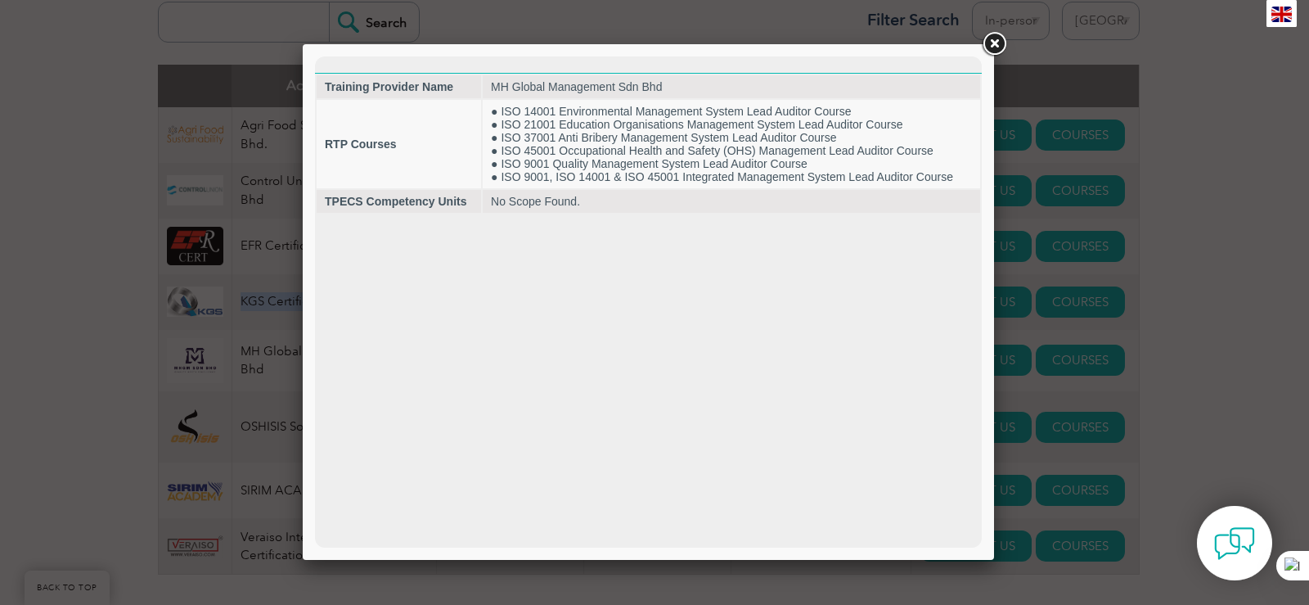
click at [990, 44] on link at bounding box center [993, 43] width 29 height 29
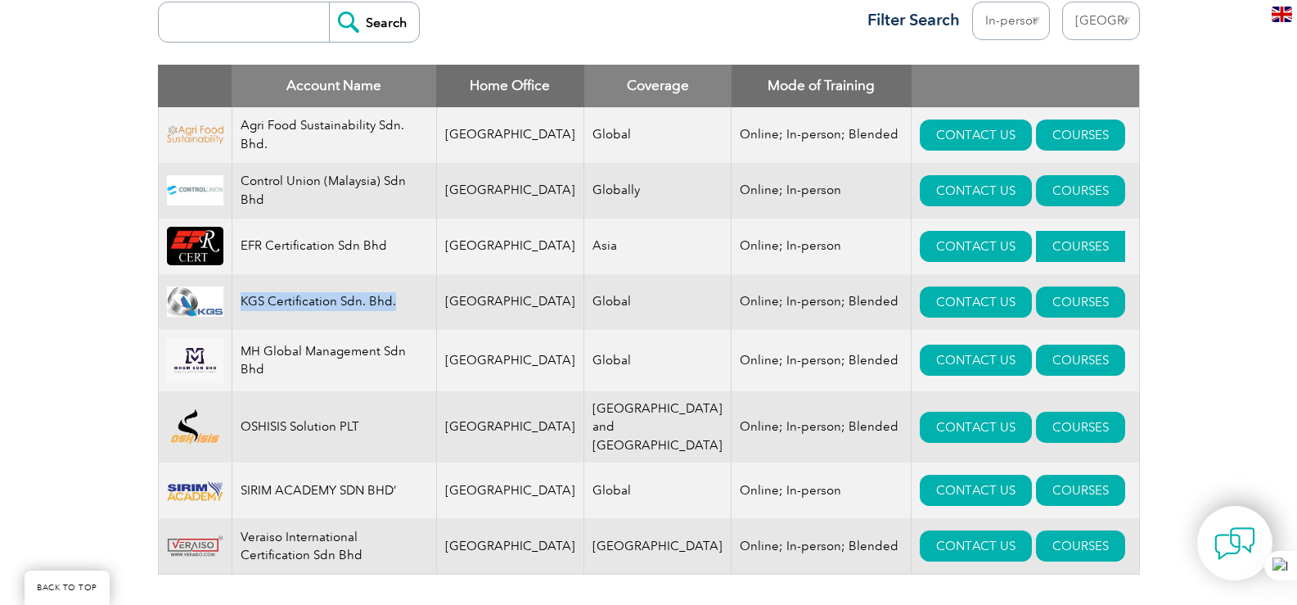
click at [1051, 246] on link "COURSES" at bounding box center [1080, 246] width 89 height 31
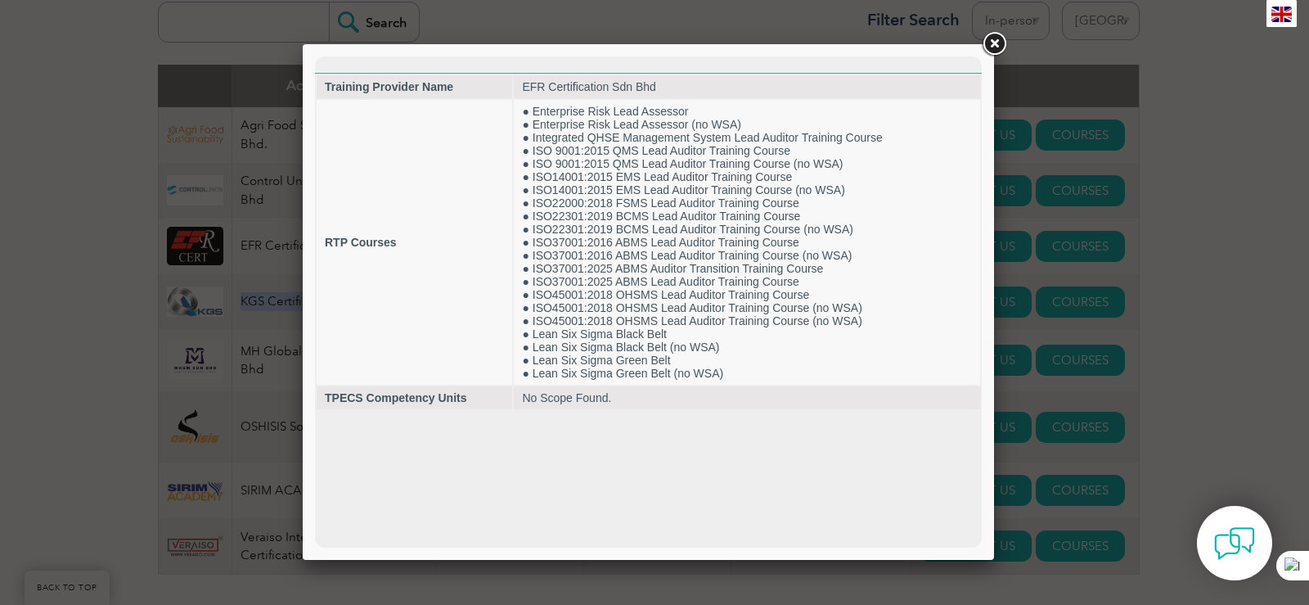
click at [995, 44] on link at bounding box center [993, 43] width 29 height 29
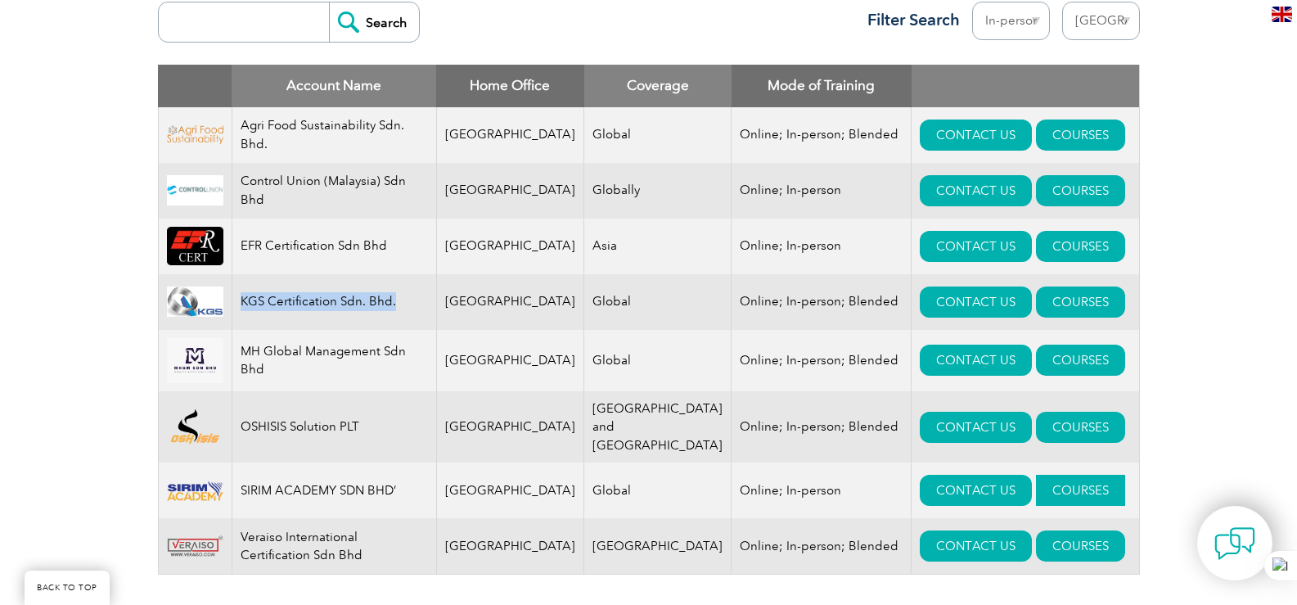
click at [1036, 480] on link "COURSES" at bounding box center [1080, 490] width 89 height 31
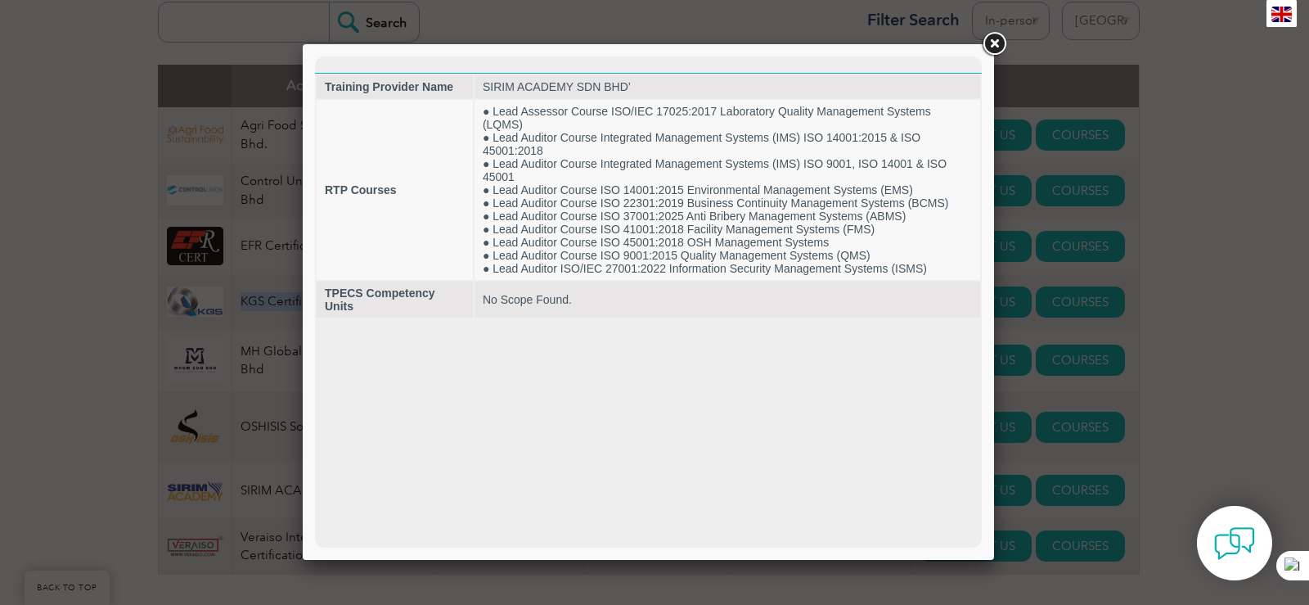
click at [995, 42] on link at bounding box center [993, 43] width 29 height 29
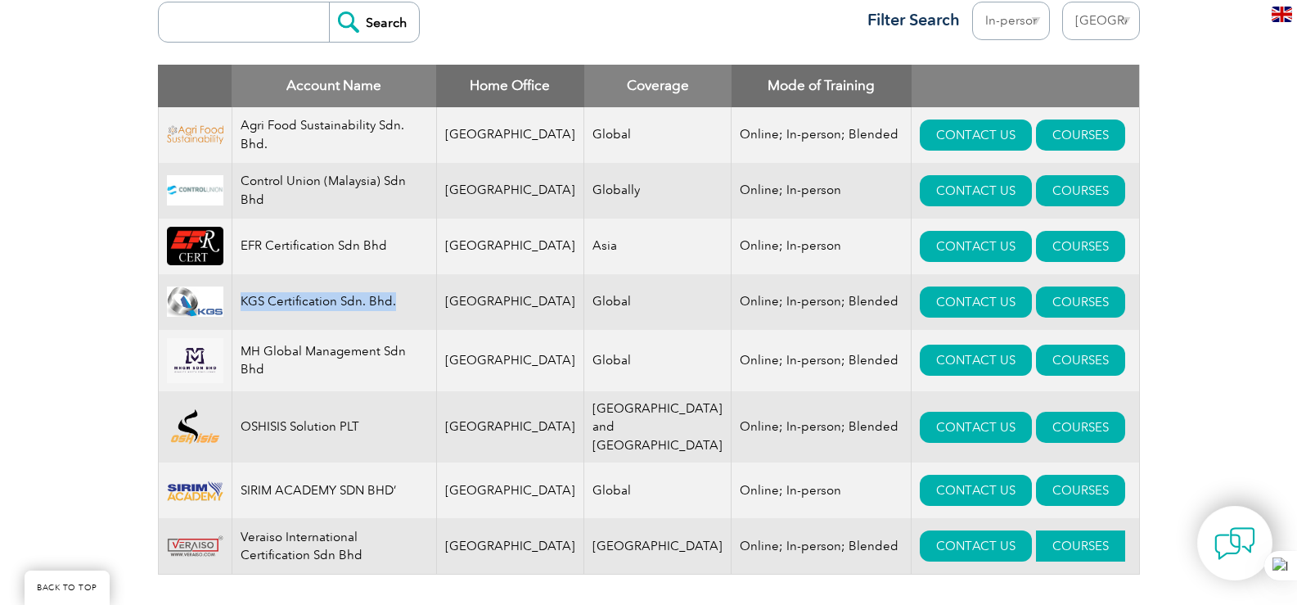
click at [1043, 531] on link "COURSES" at bounding box center [1080, 545] width 89 height 31
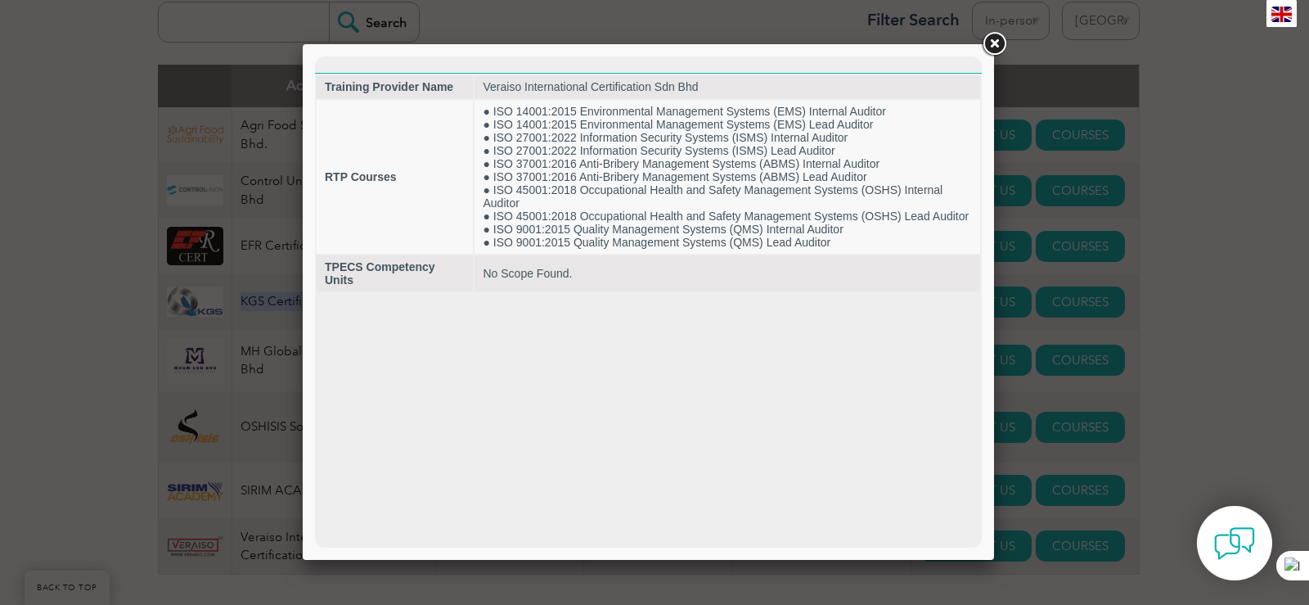
click at [996, 45] on link at bounding box center [993, 43] width 29 height 29
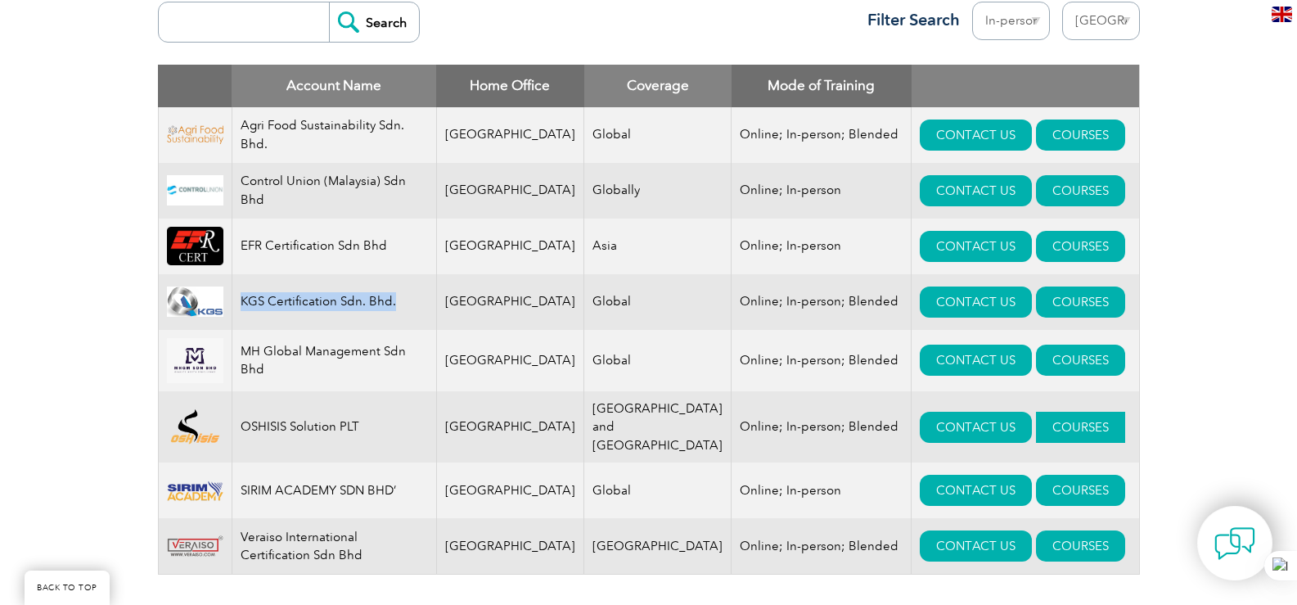
click at [1036, 425] on link "COURSES" at bounding box center [1080, 427] width 89 height 31
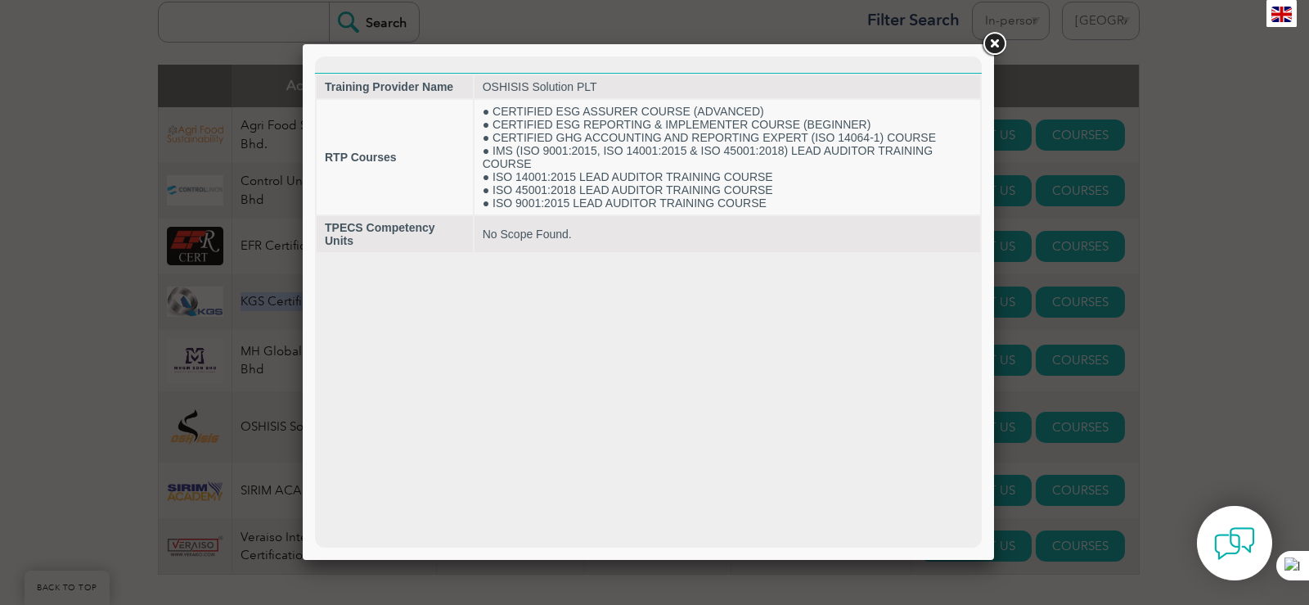
click at [993, 39] on link at bounding box center [993, 43] width 29 height 29
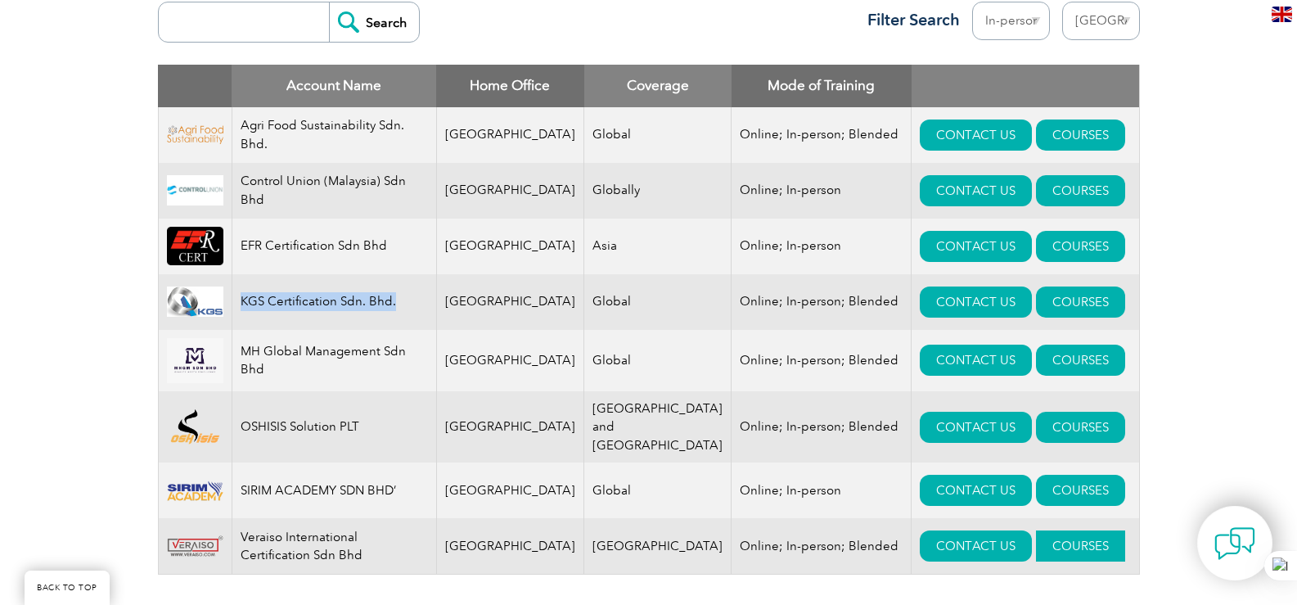
click at [1036, 536] on link "COURSES" at bounding box center [1080, 545] width 89 height 31
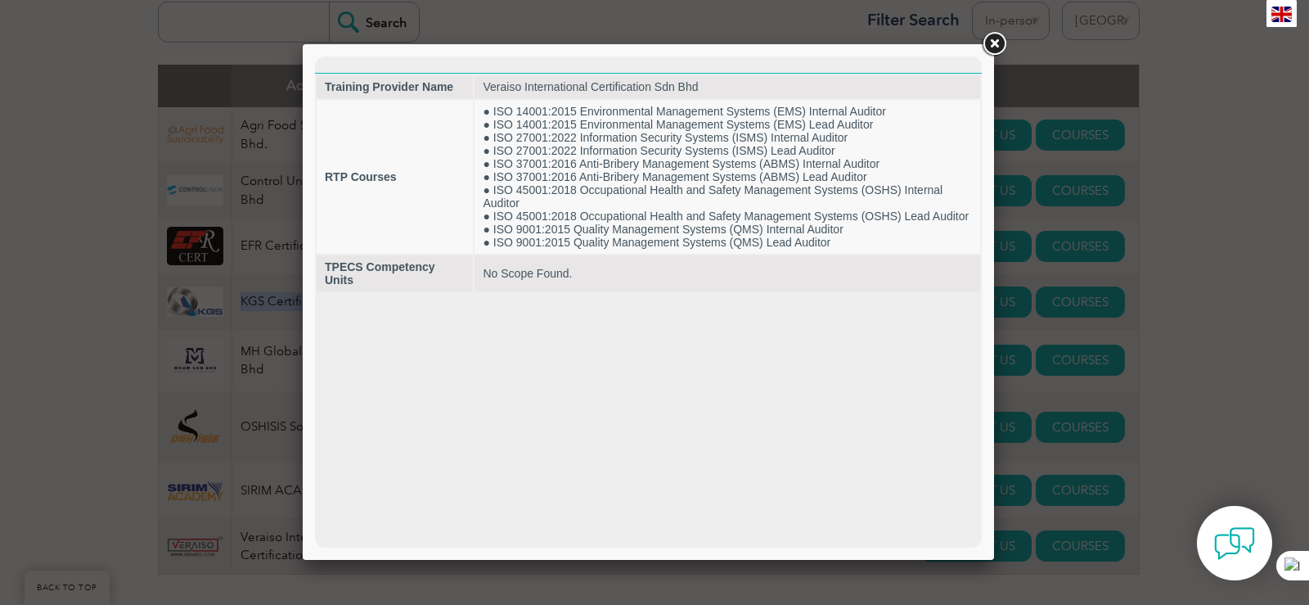
click at [1000, 46] on link at bounding box center [993, 43] width 29 height 29
